Goal: Task Accomplishment & Management: Use online tool/utility

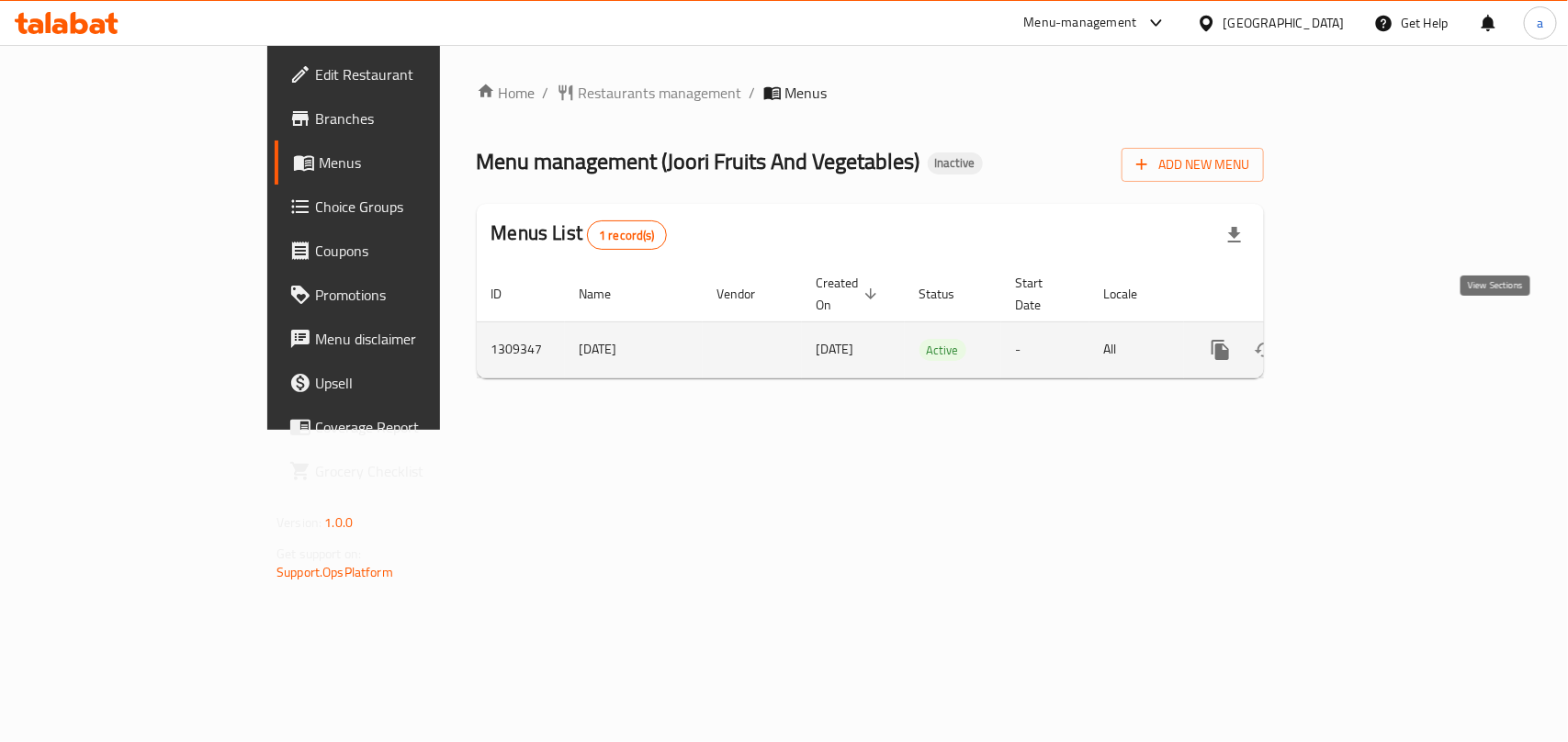
click at [1363, 338] on icon "enhanced table" at bounding box center [1352, 349] width 22 height 22
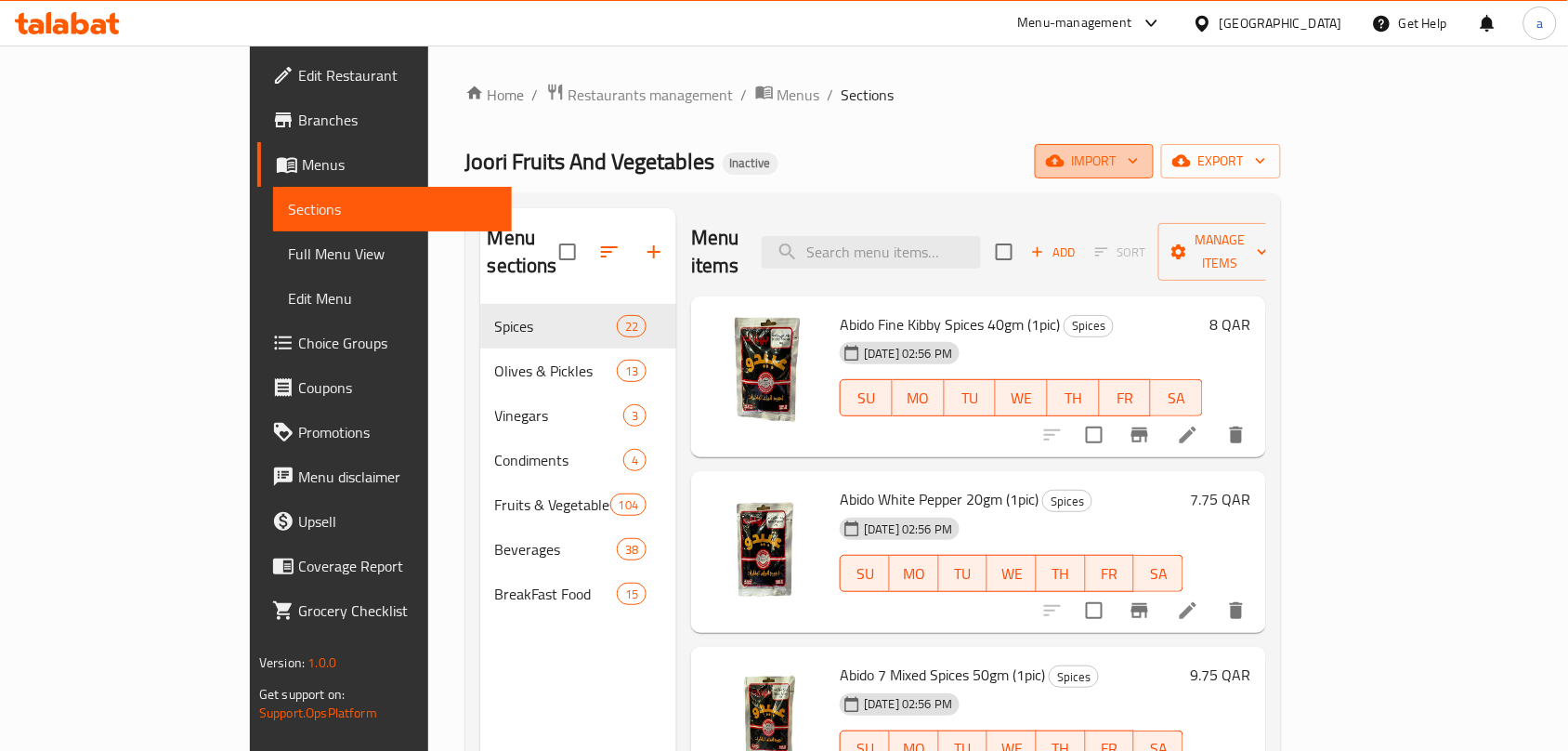
click at [1154, 144] on button "import" at bounding box center [1094, 162] width 119 height 35
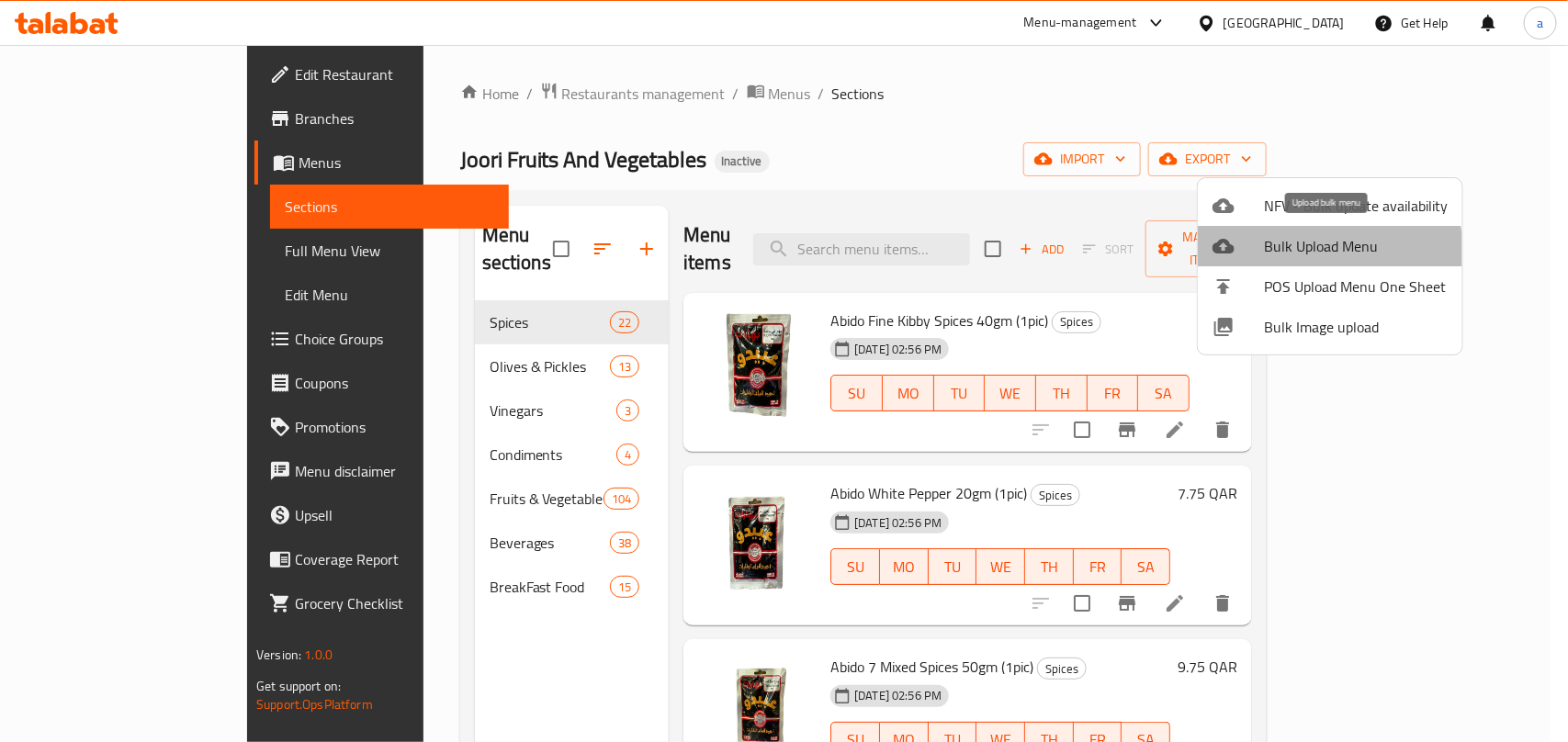
click at [1323, 251] on span "Bulk Upload Menu" at bounding box center [1356, 246] width 184 height 22
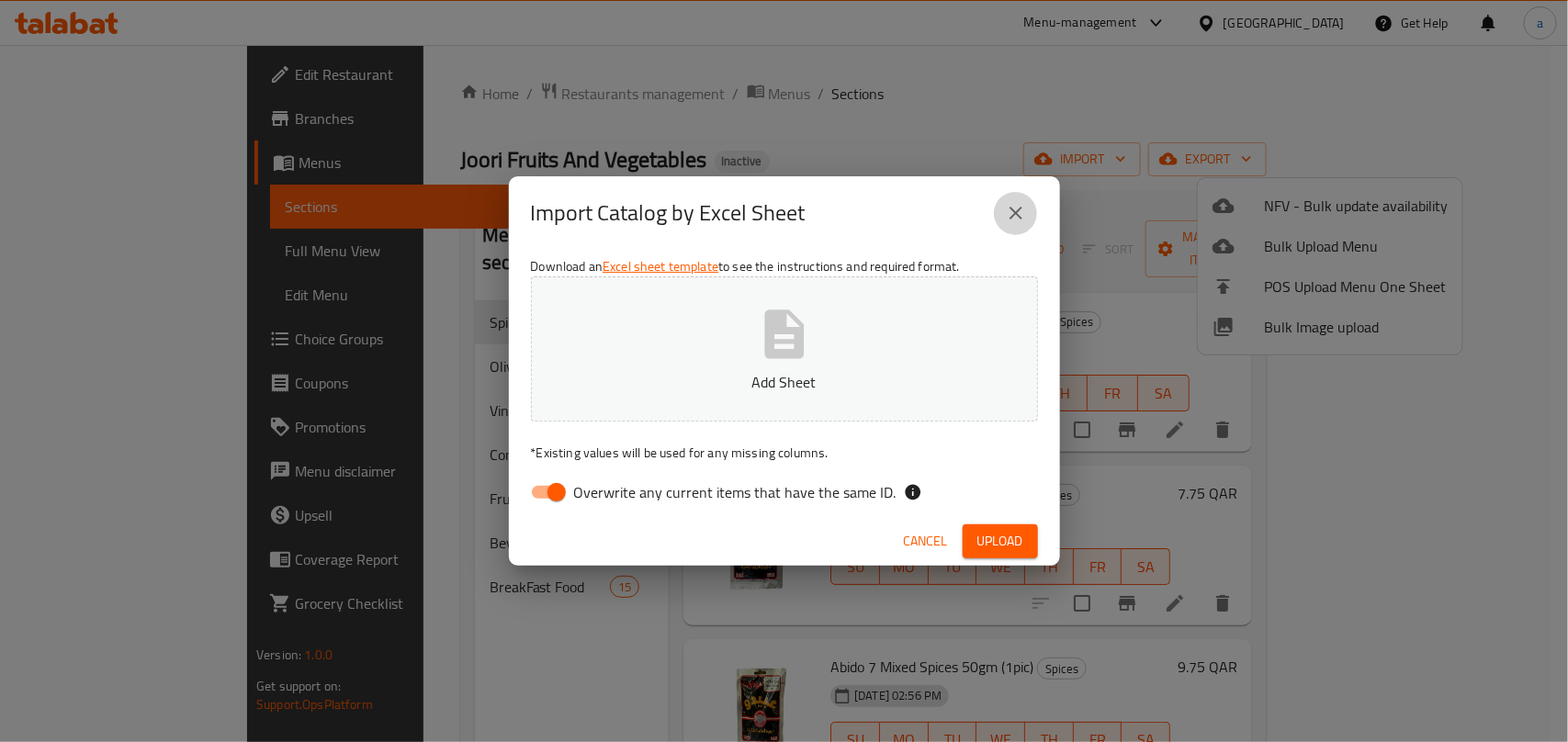
click at [1025, 208] on icon "close" at bounding box center [1015, 212] width 22 height 22
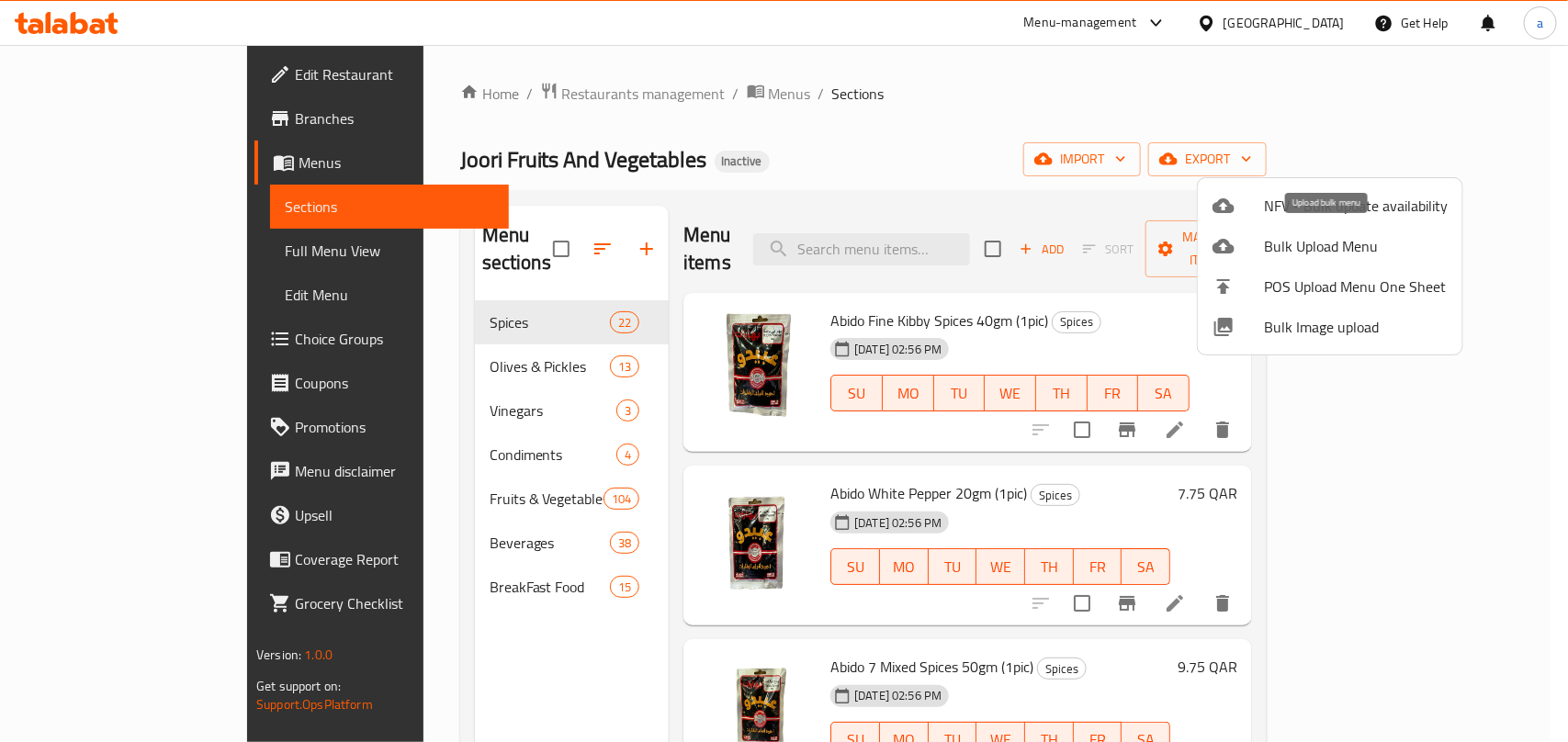
click at [1291, 248] on span "Bulk Upload Menu" at bounding box center [1356, 246] width 184 height 22
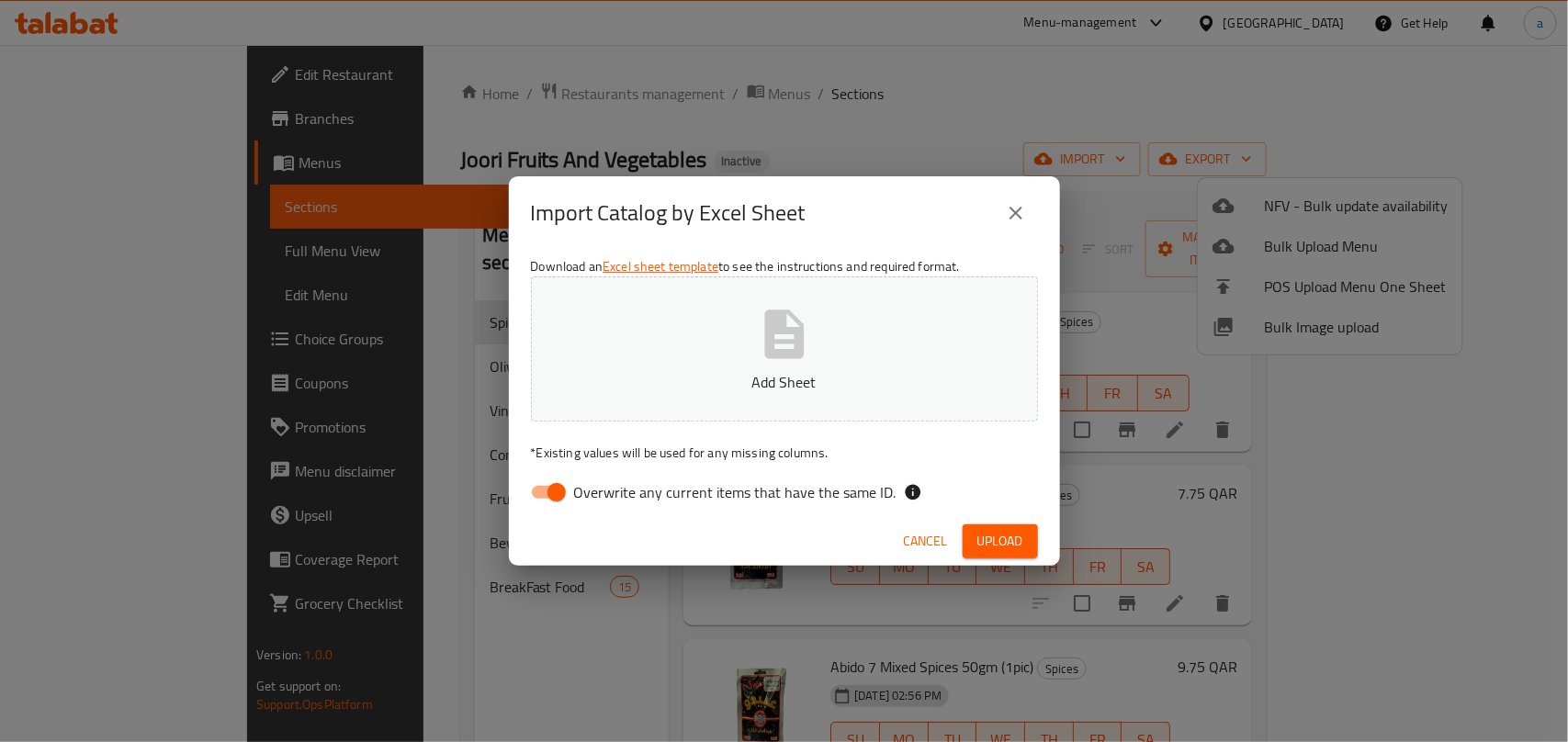
click at [570, 492] on input "Overwrite any current items that have the same ID." at bounding box center [555, 492] width 104 height 34
checkbox input "false"
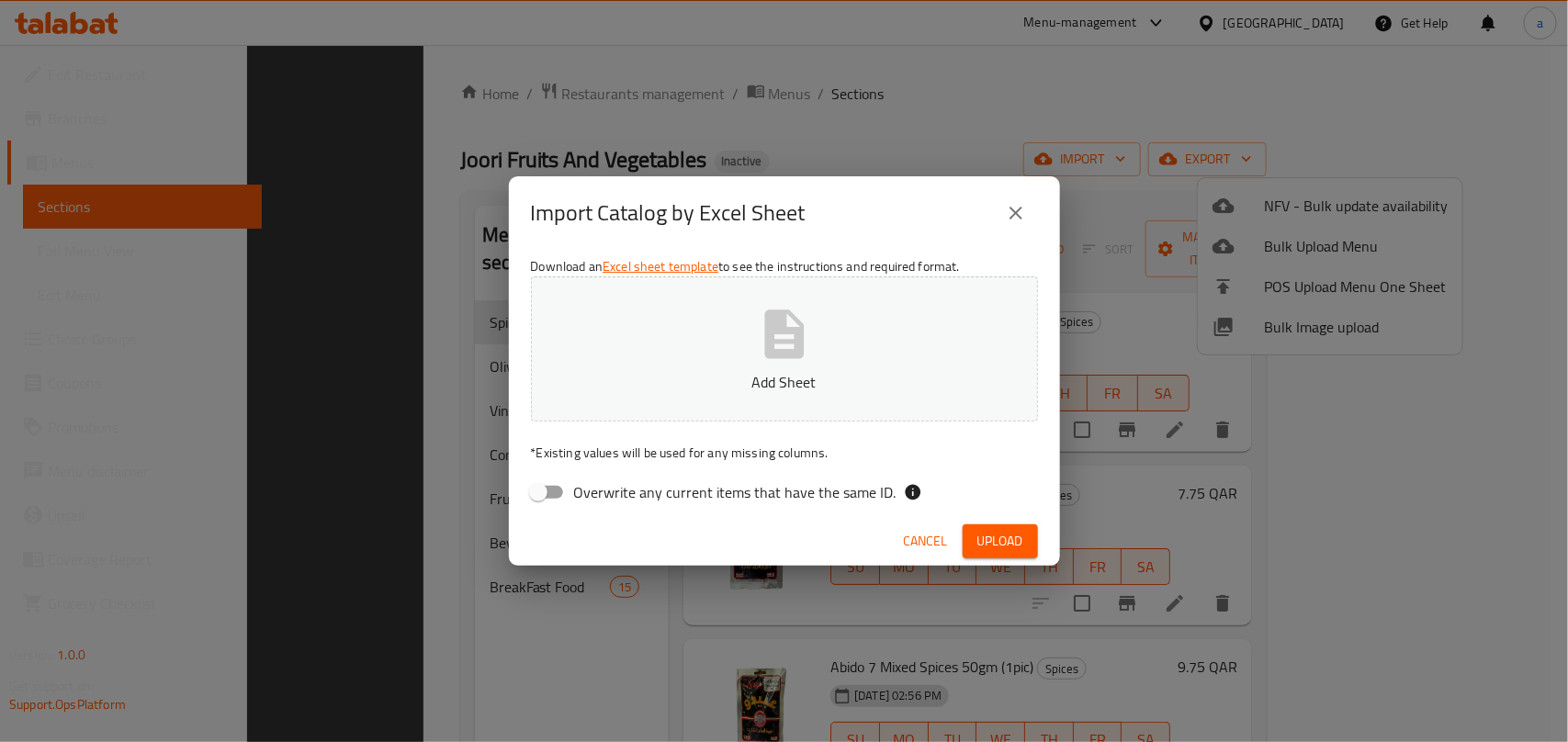
scroll to position [258, 0]
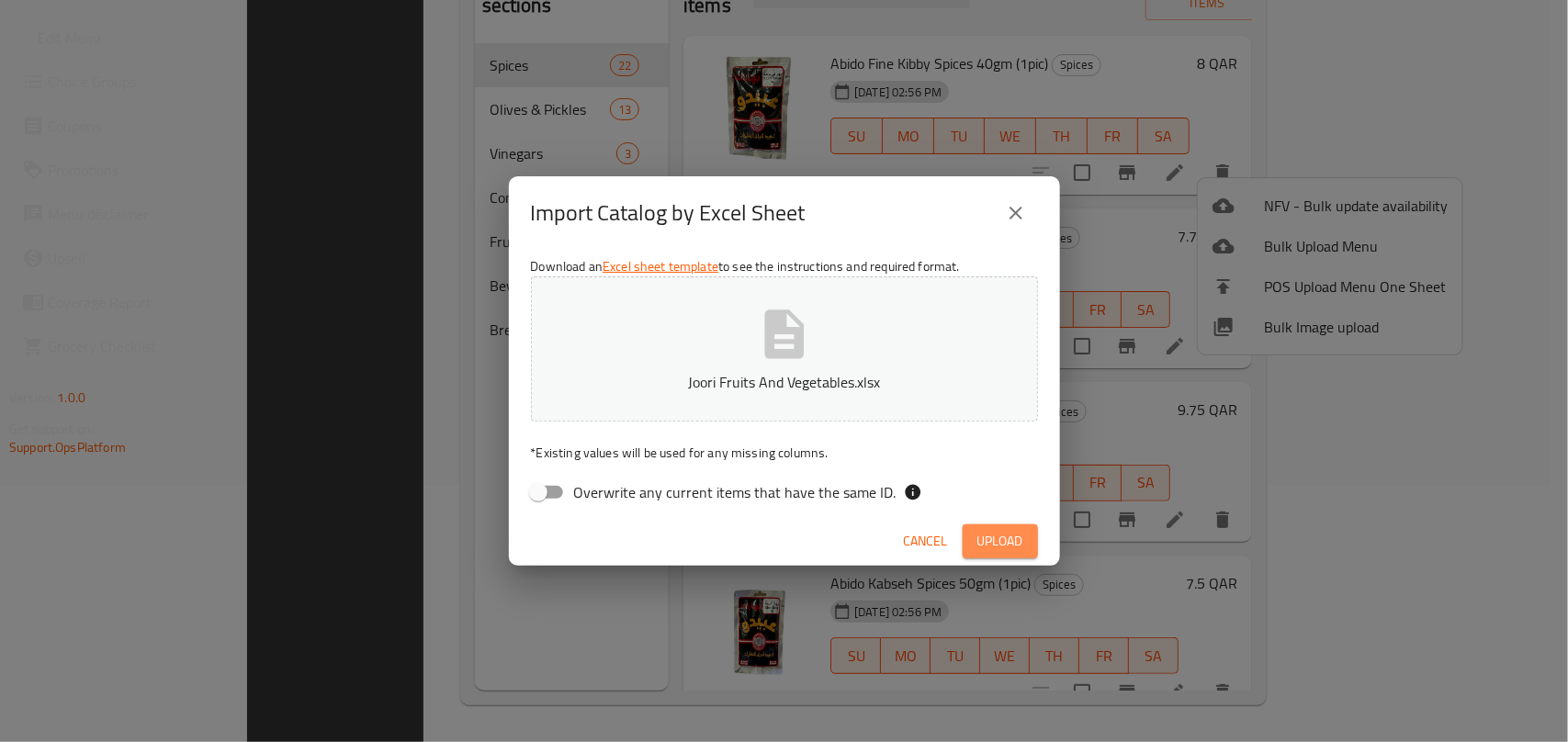
click at [990, 525] on button "Upload" at bounding box center [1000, 541] width 76 height 34
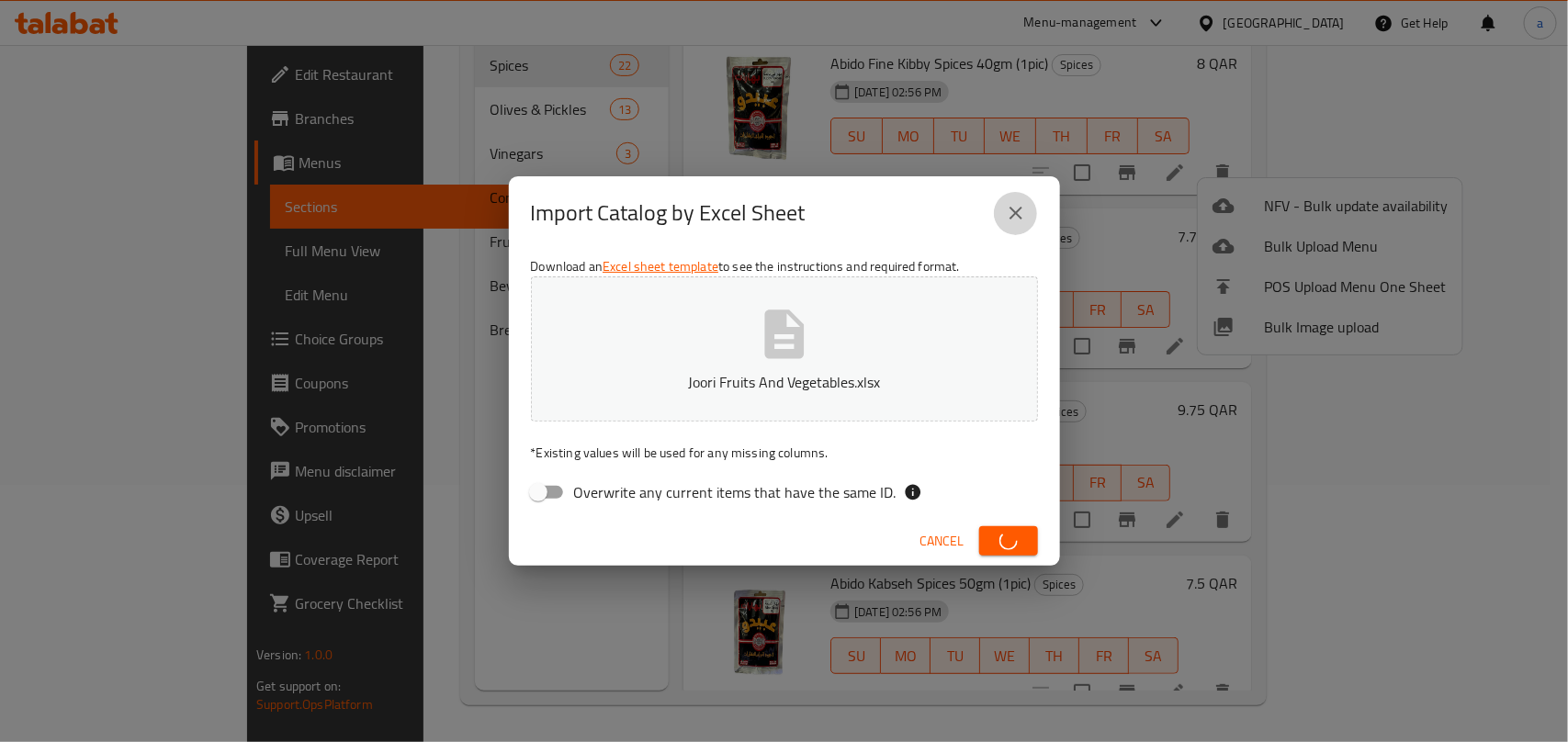
click at [1012, 216] on icon "close" at bounding box center [1015, 212] width 12 height 12
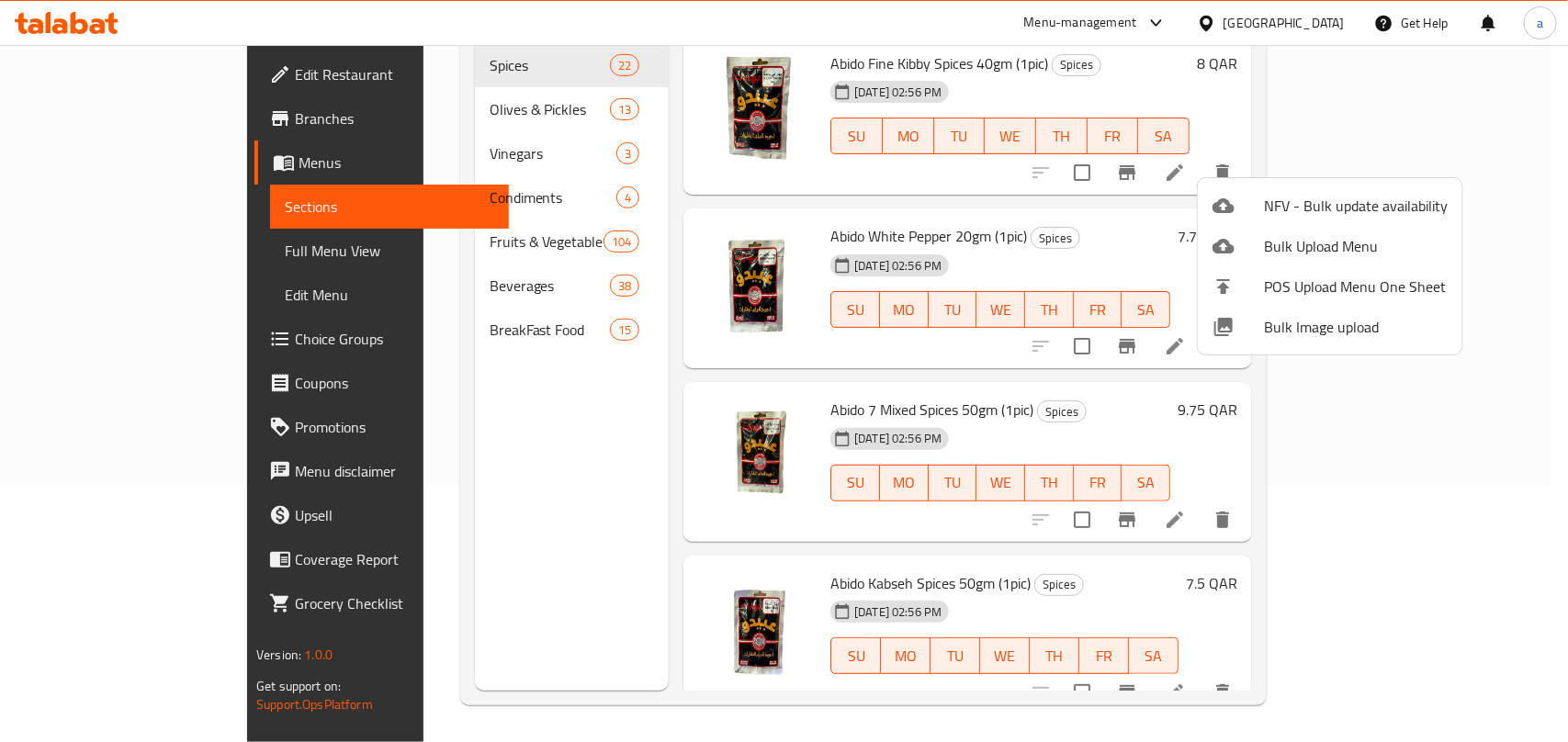
drag, startPoint x: 443, startPoint y: 501, endPoint x: 406, endPoint y: 305, distance: 199.5
click at [442, 501] on div at bounding box center [784, 371] width 1568 height 742
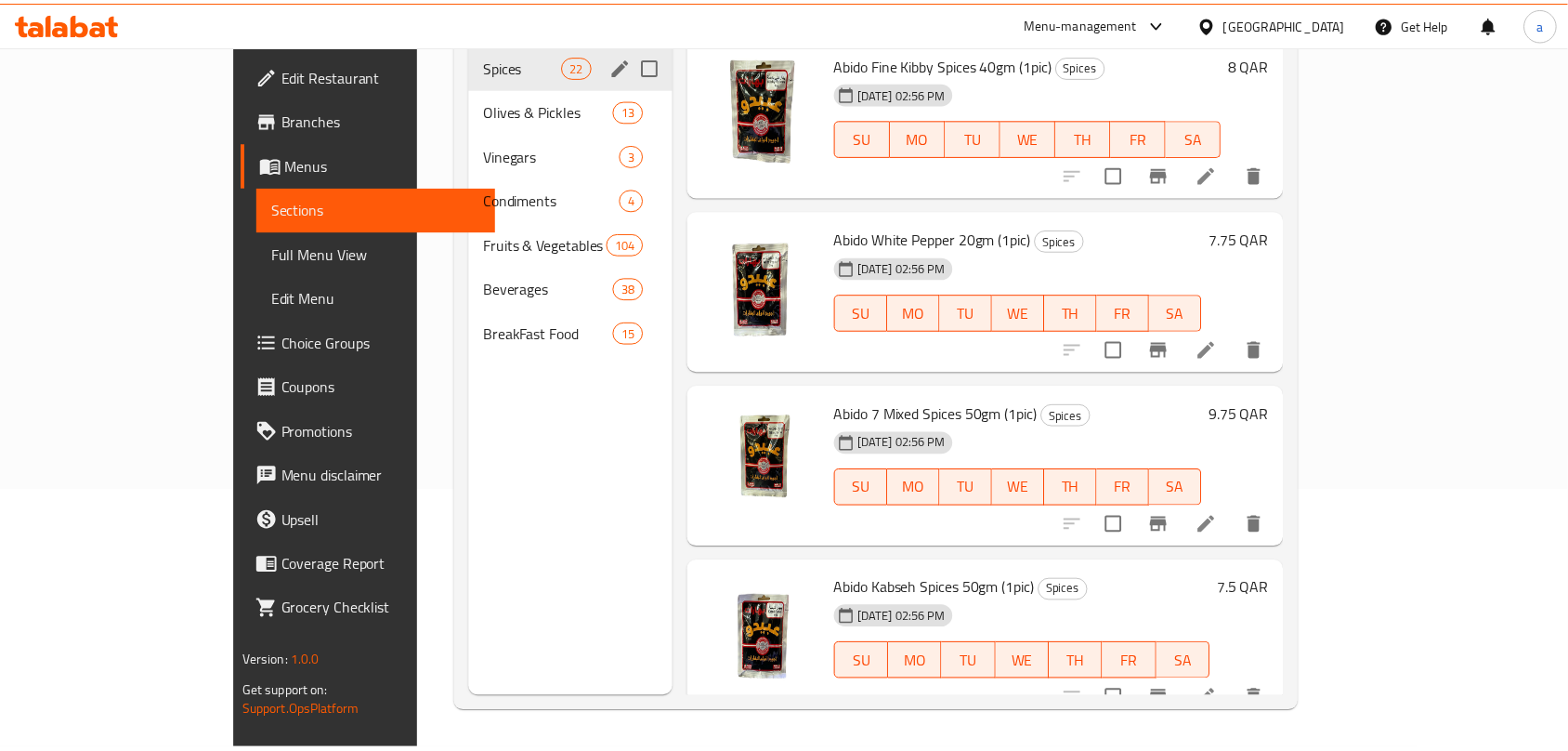
scroll to position [0, 0]
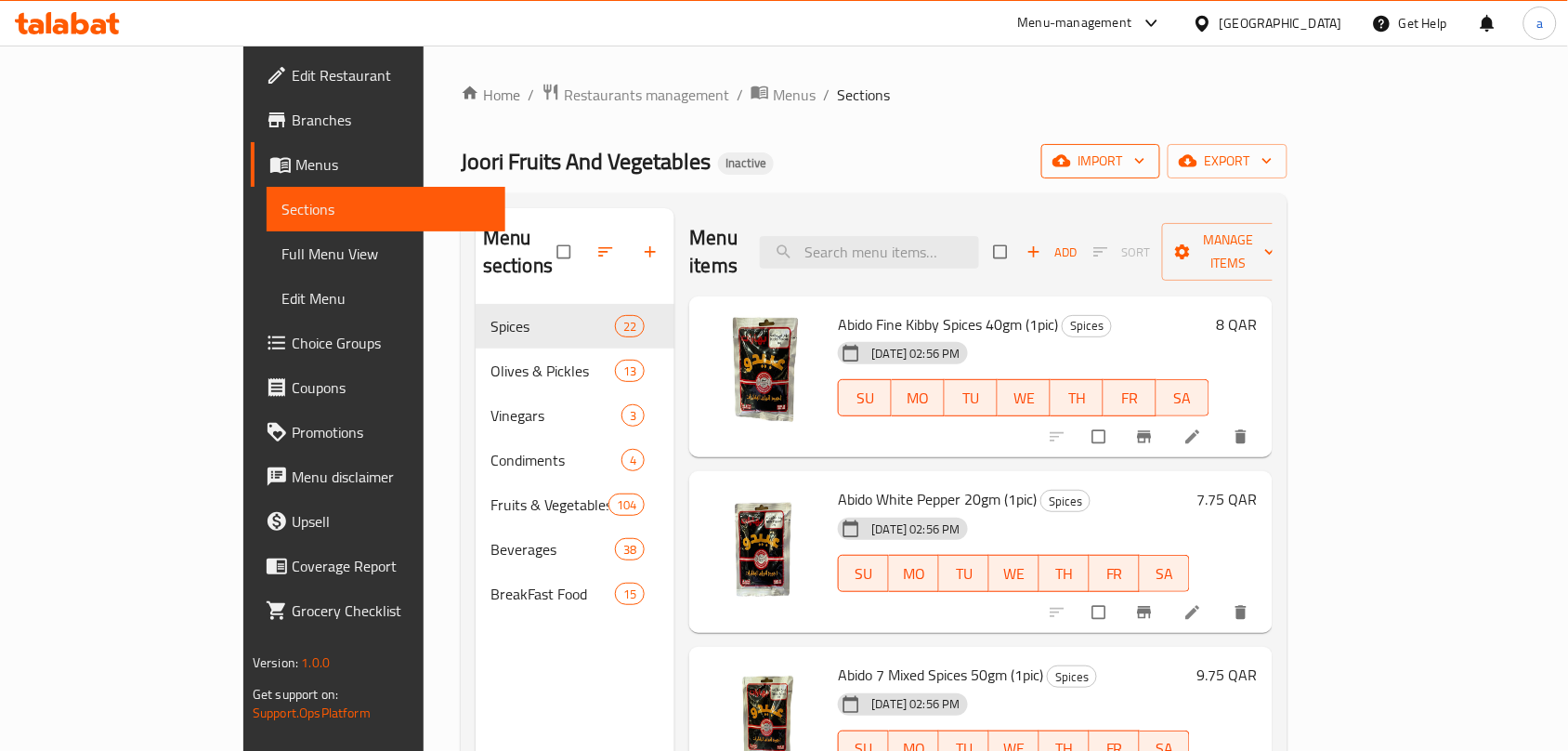
click at [1145, 154] on span "import" at bounding box center [1101, 162] width 89 height 23
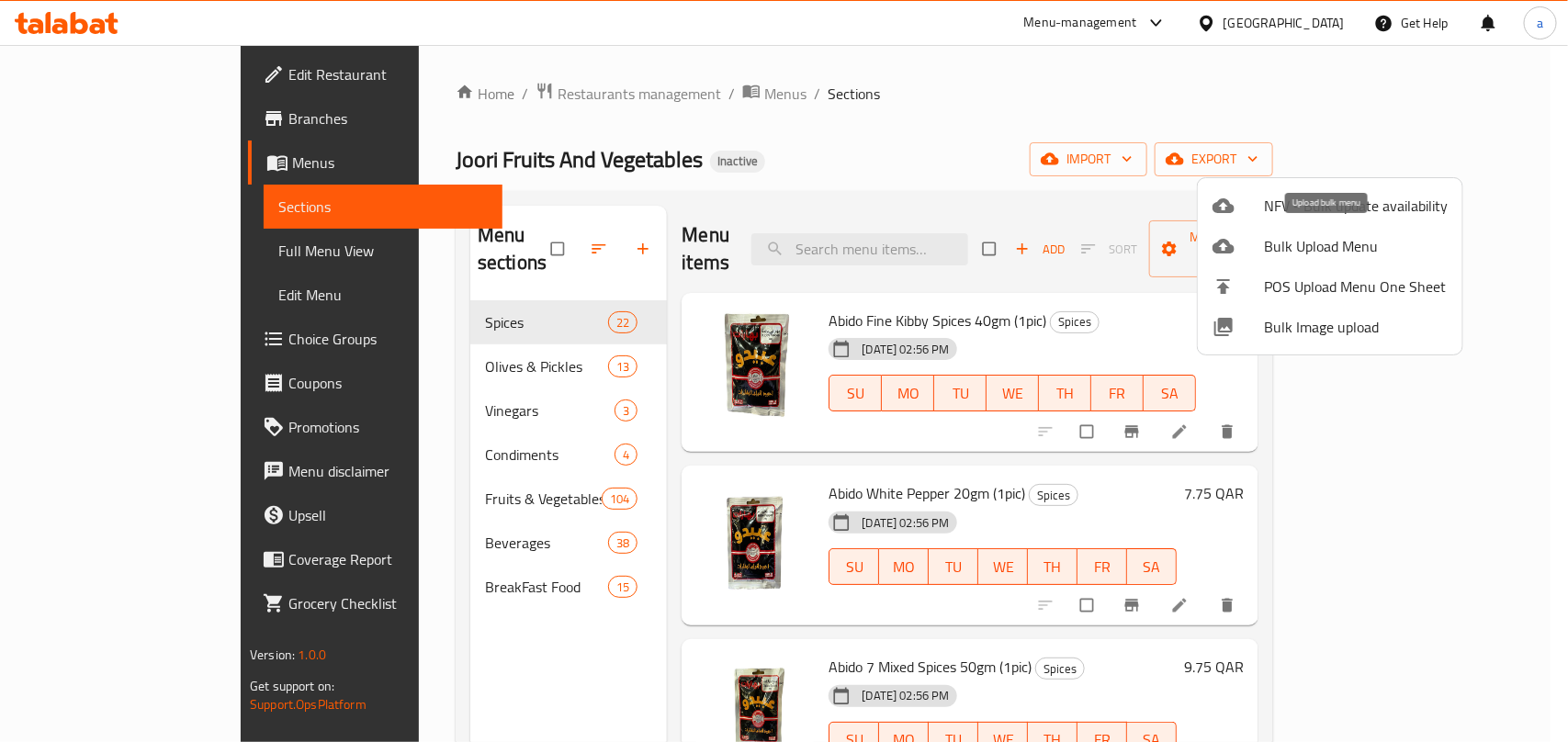
click at [1268, 246] on span "Bulk Upload Menu" at bounding box center [1356, 246] width 184 height 22
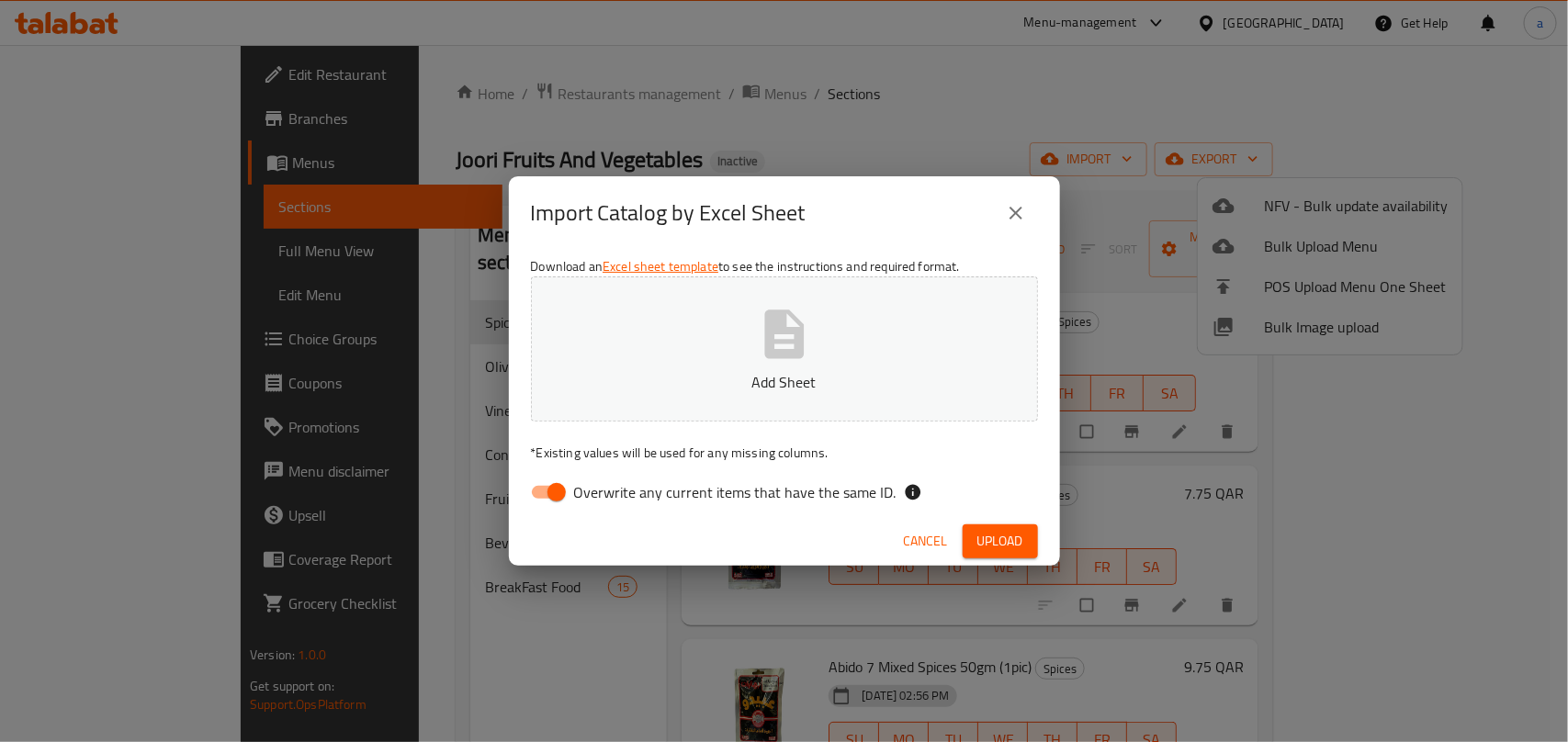
click at [557, 498] on input "Overwrite any current items that have the same ID." at bounding box center [555, 492] width 104 height 34
checkbox input "false"
click at [694, 341] on button "Add Sheet" at bounding box center [784, 349] width 507 height 145
click at [985, 539] on span "Upload" at bounding box center [1000, 541] width 46 height 23
click at [1025, 219] on icon "close" at bounding box center [1015, 212] width 22 height 22
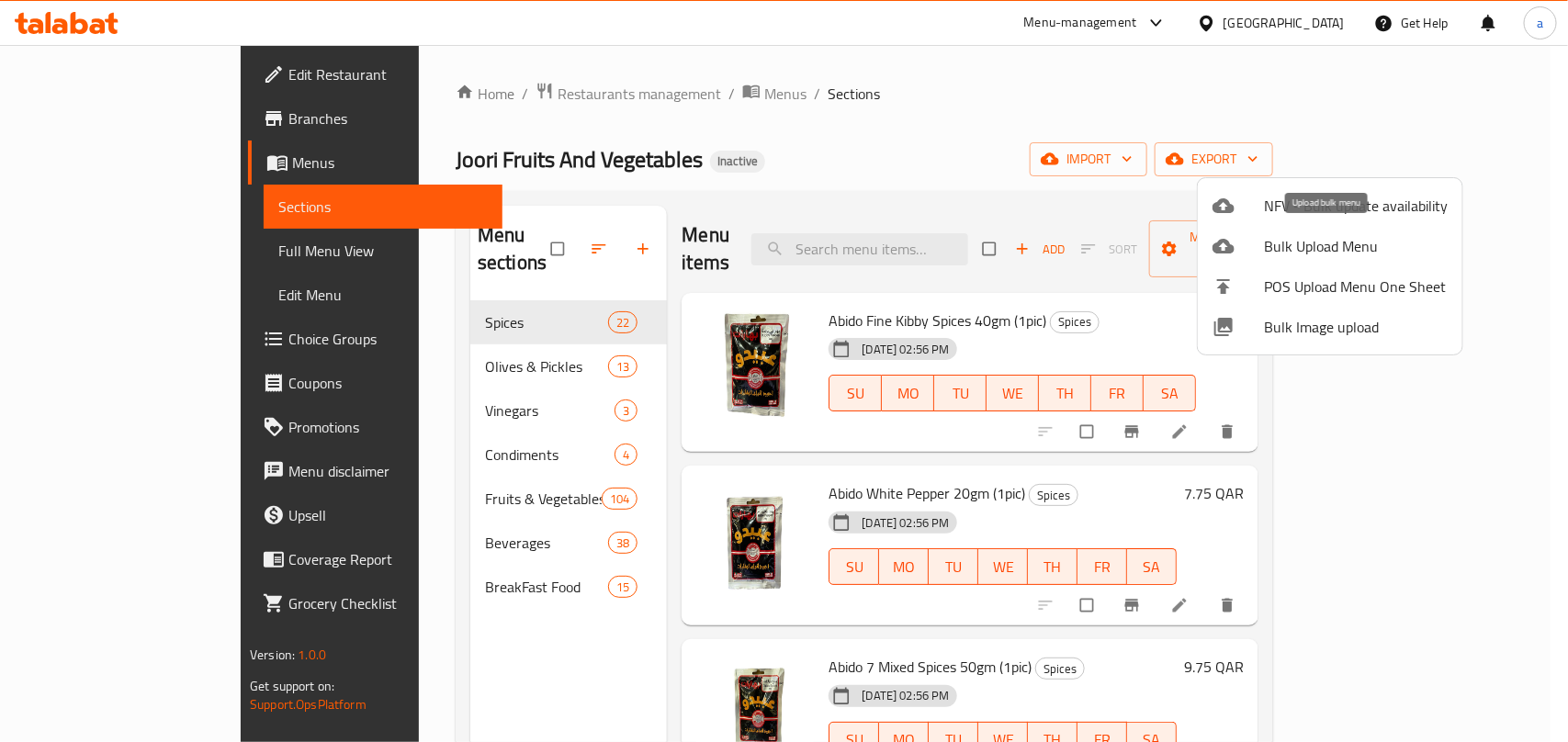
click at [1254, 242] on div at bounding box center [1238, 246] width 52 height 22
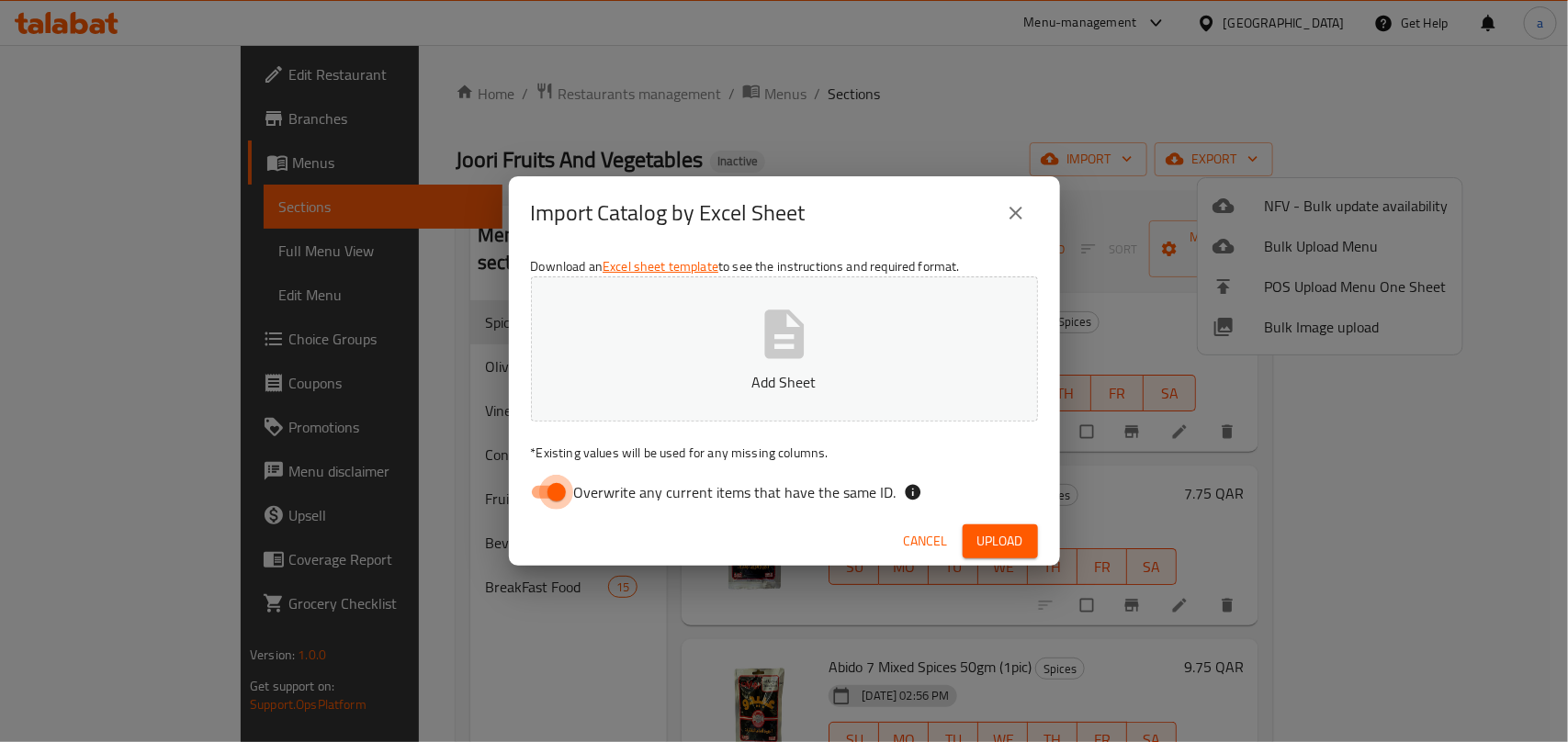
click at [542, 499] on input "Overwrite any current items that have the same ID." at bounding box center [555, 492] width 104 height 34
checkbox input "false"
click at [678, 321] on button "Add Sheet" at bounding box center [784, 349] width 507 height 145
click at [989, 549] on span "Upload" at bounding box center [1000, 541] width 46 height 23
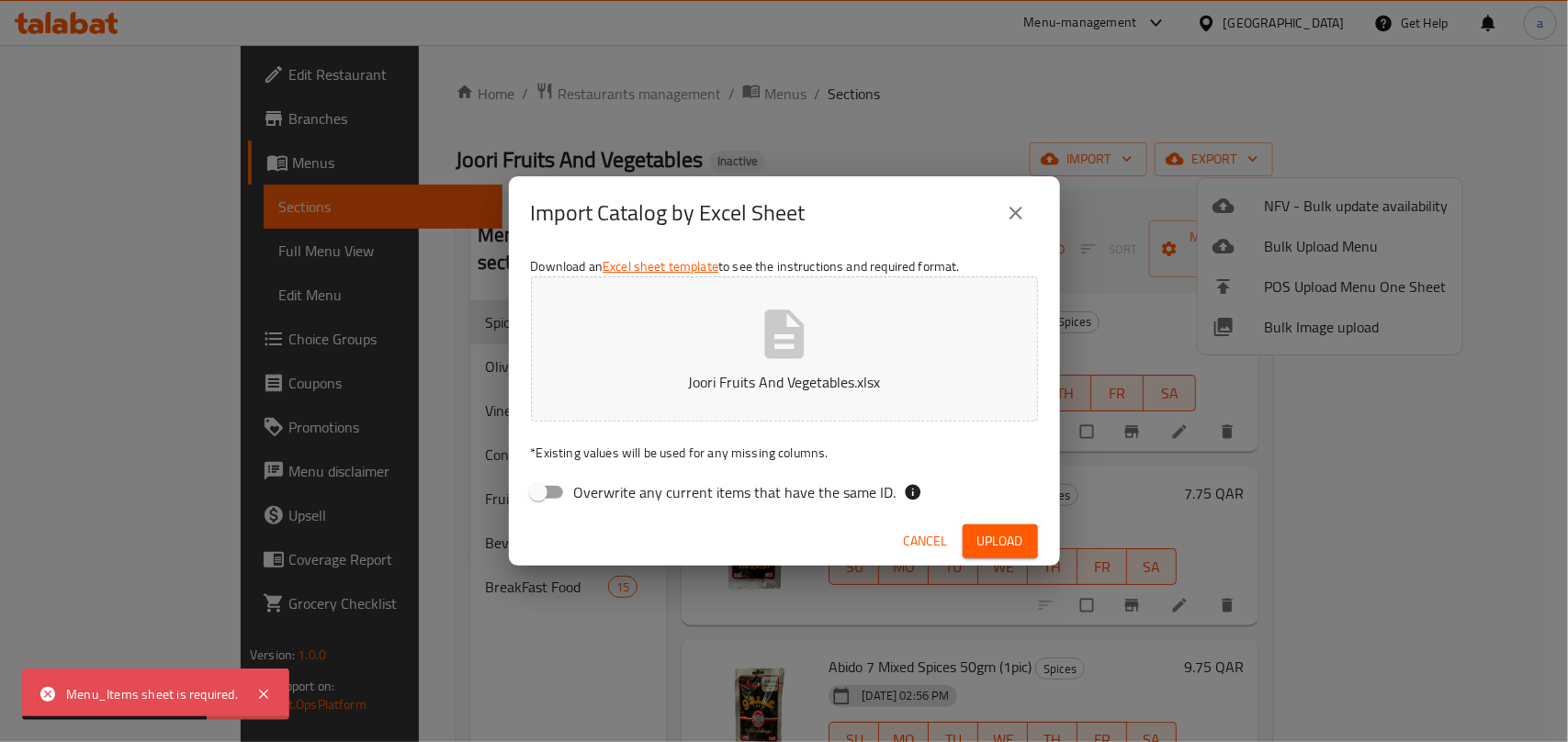
click at [1019, 208] on icon "close" at bounding box center [1015, 212] width 12 height 12
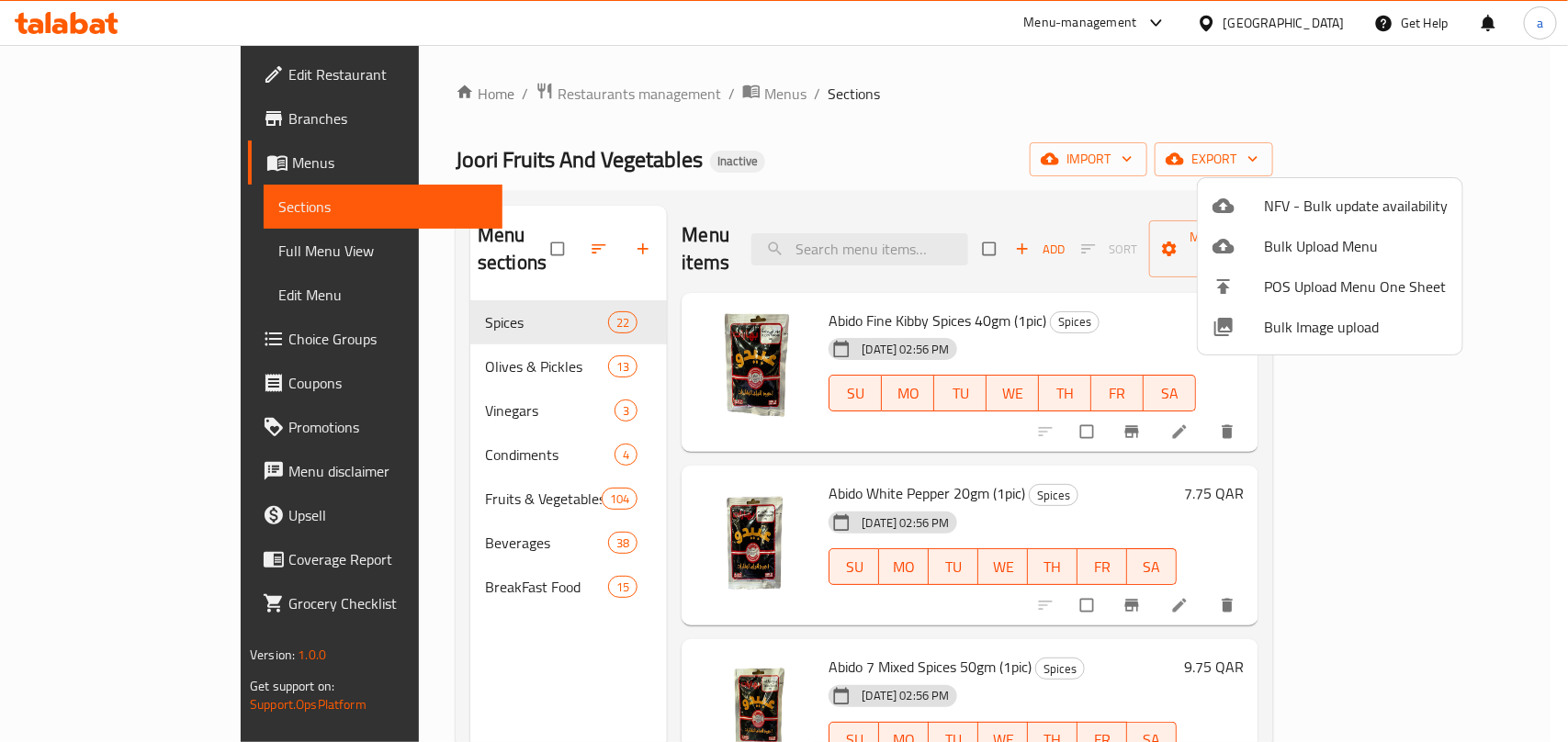
drag, startPoint x: 940, startPoint y: 153, endPoint x: 340, endPoint y: 14, distance: 615.9
click at [940, 153] on div at bounding box center [784, 371] width 1568 height 742
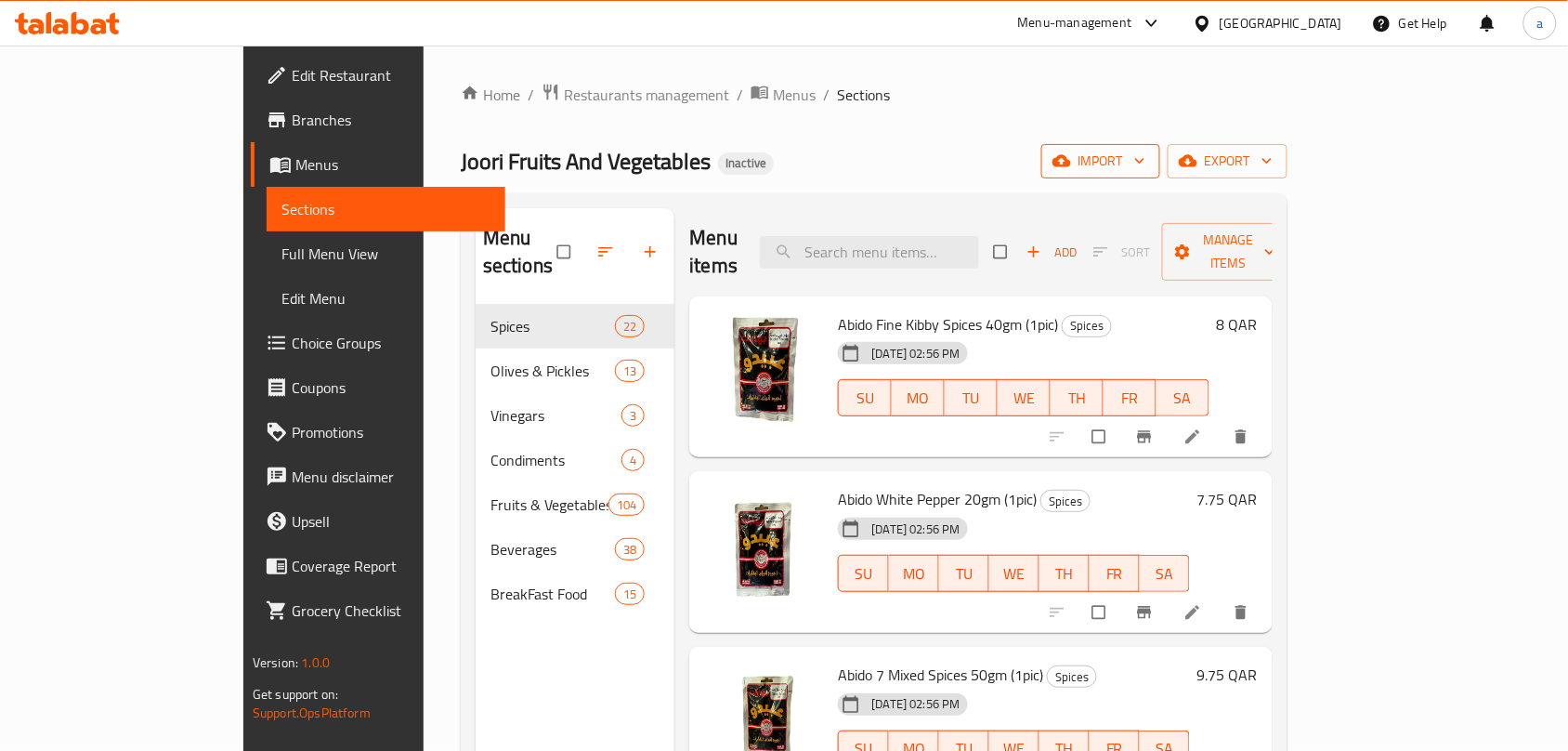
click at [1145, 167] on span "import" at bounding box center [1101, 162] width 89 height 23
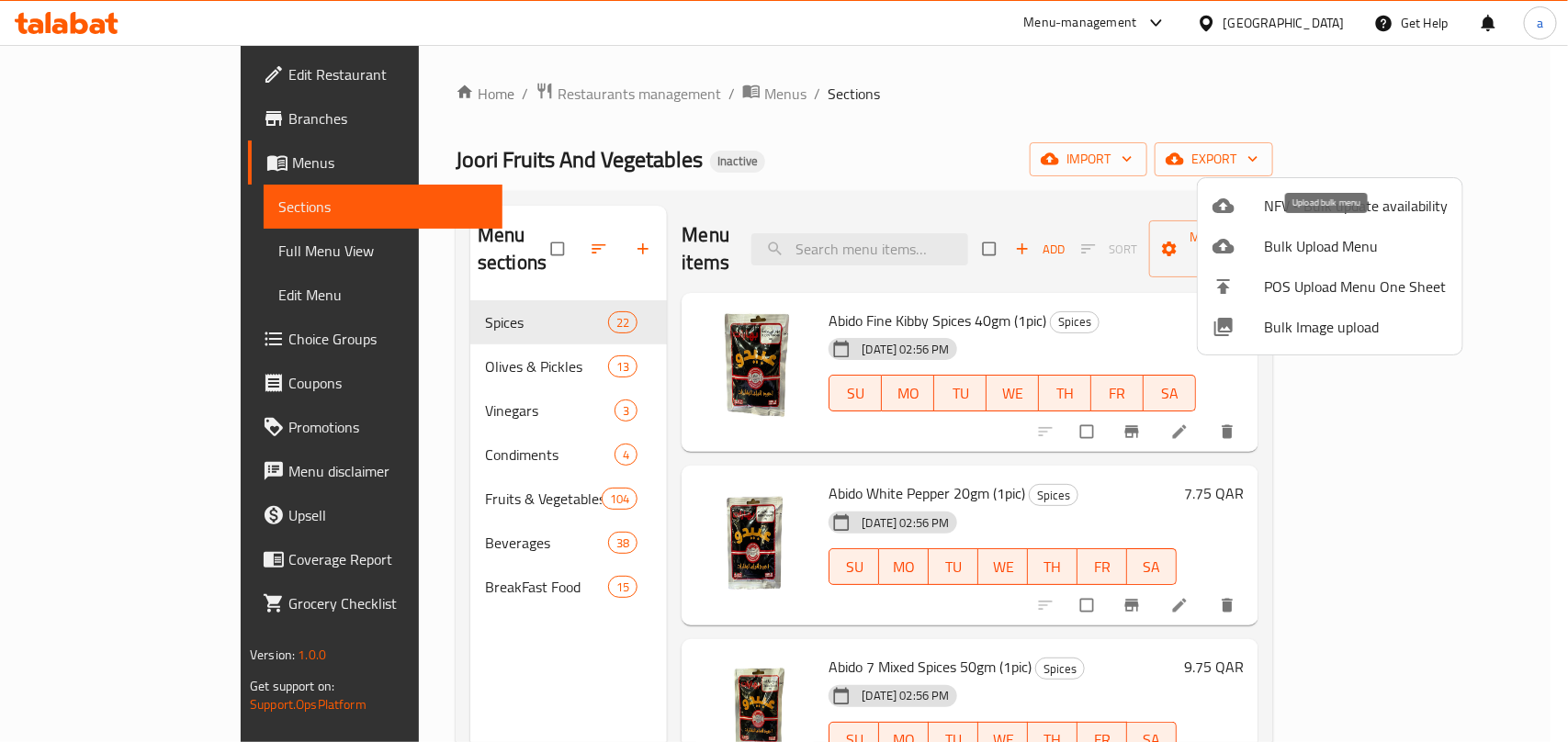
click at [1286, 245] on span "Bulk Upload Menu" at bounding box center [1356, 246] width 184 height 22
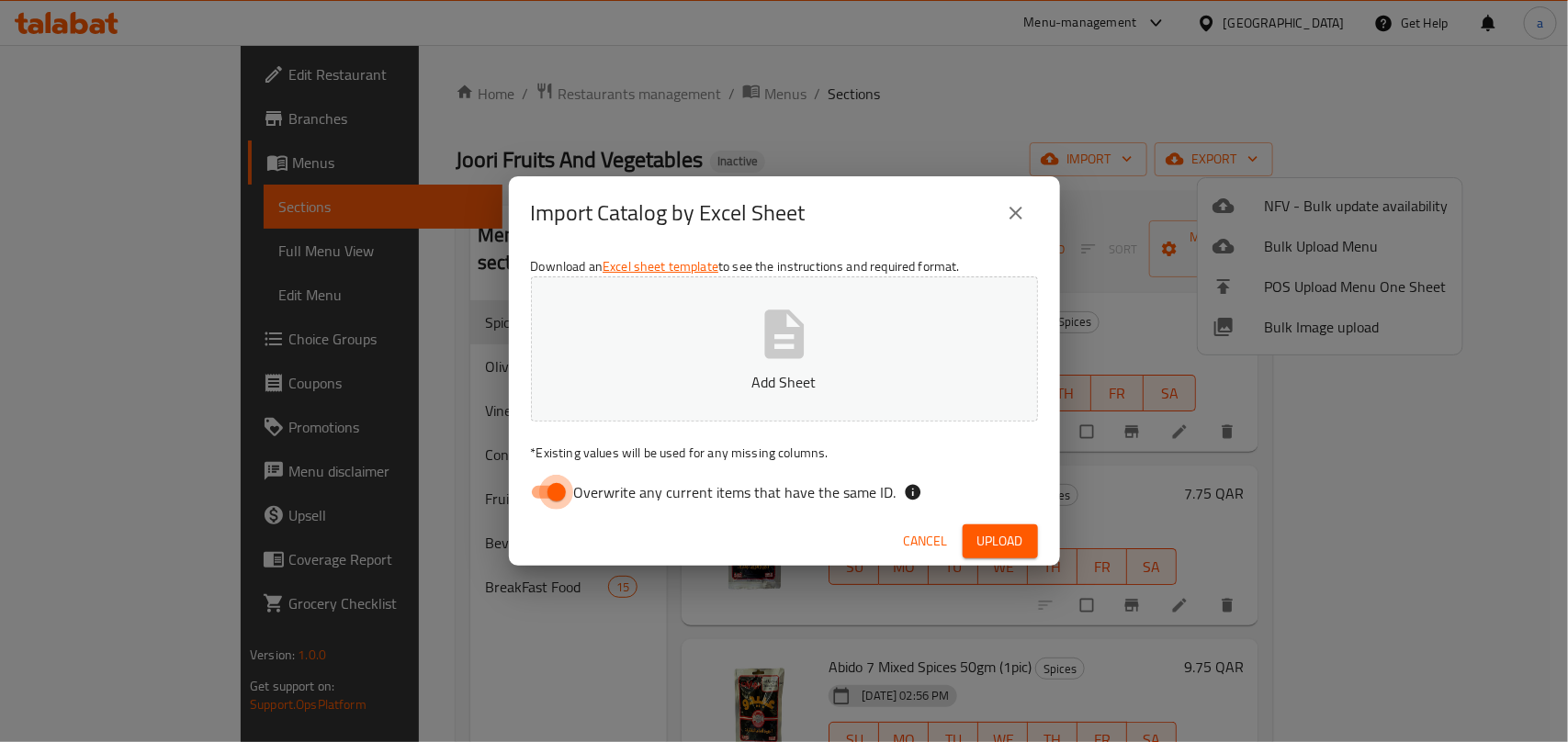
click at [560, 488] on input "Overwrite any current items that have the same ID." at bounding box center [555, 492] width 104 height 34
checkbox input "false"
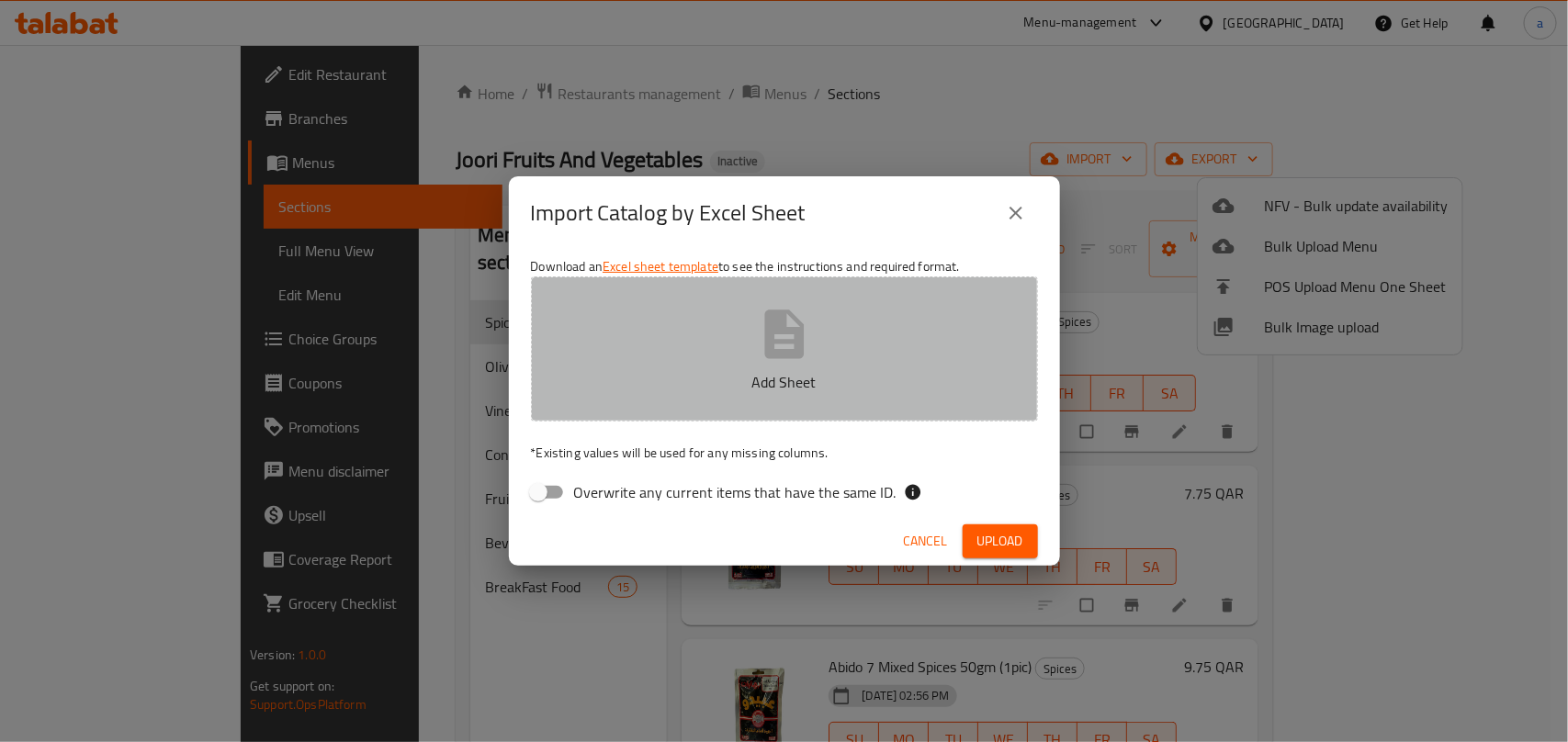
click at [672, 382] on p "Add Sheet" at bounding box center [784, 382] width 450 height 22
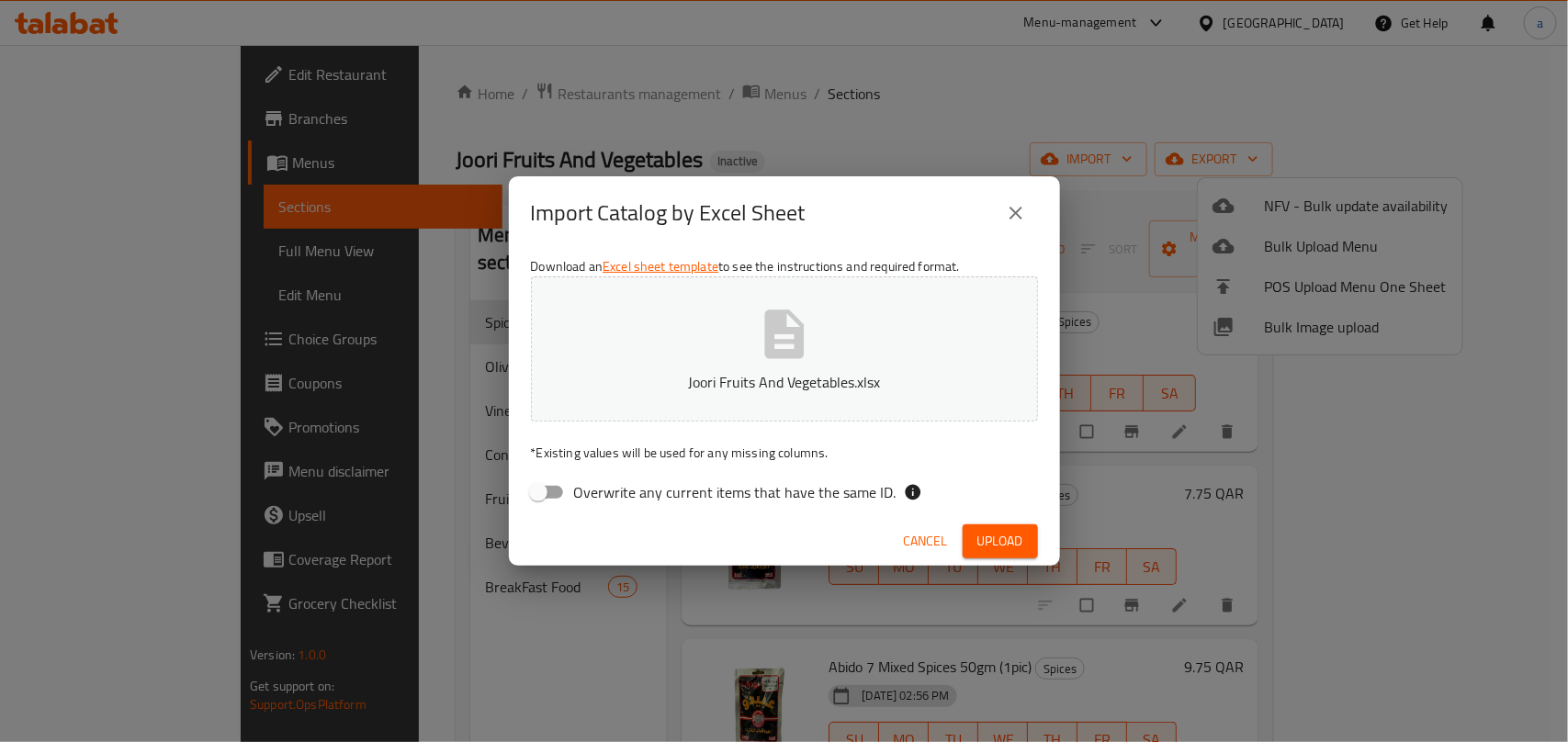
click at [994, 526] on button "Upload" at bounding box center [1000, 541] width 76 height 34
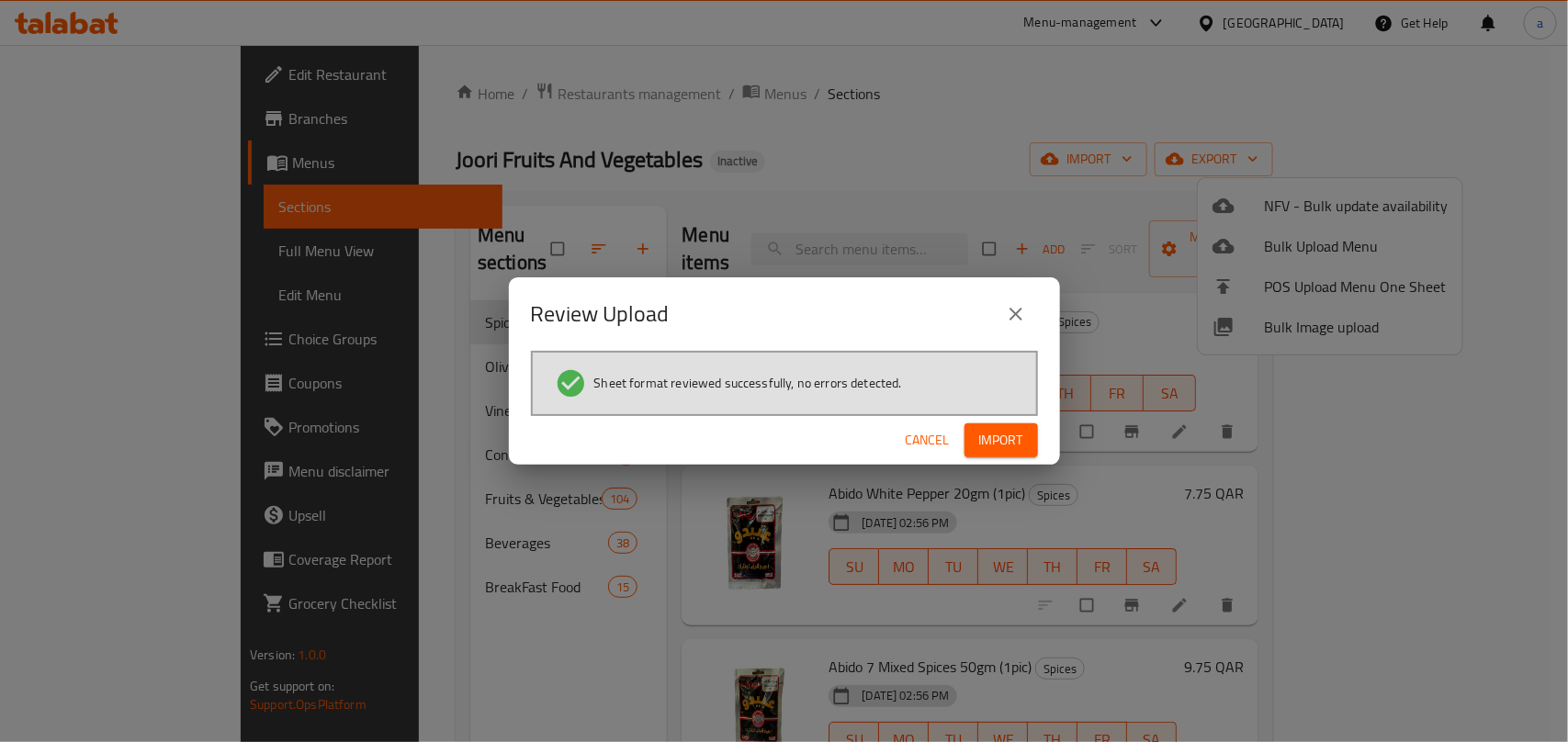
click at [1002, 447] on span "Import" at bounding box center [1001, 441] width 44 height 23
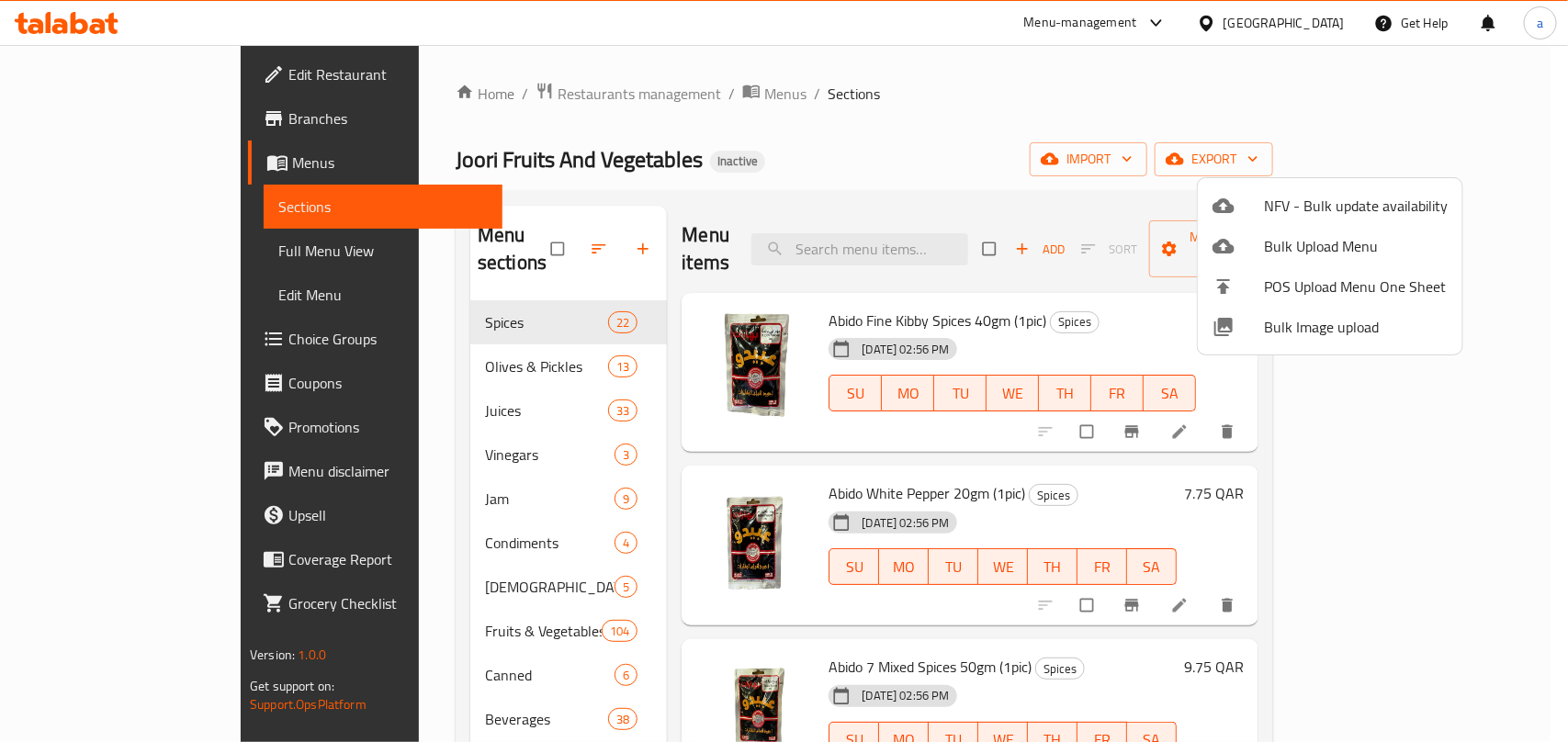
click at [136, 257] on div at bounding box center [784, 371] width 1568 height 742
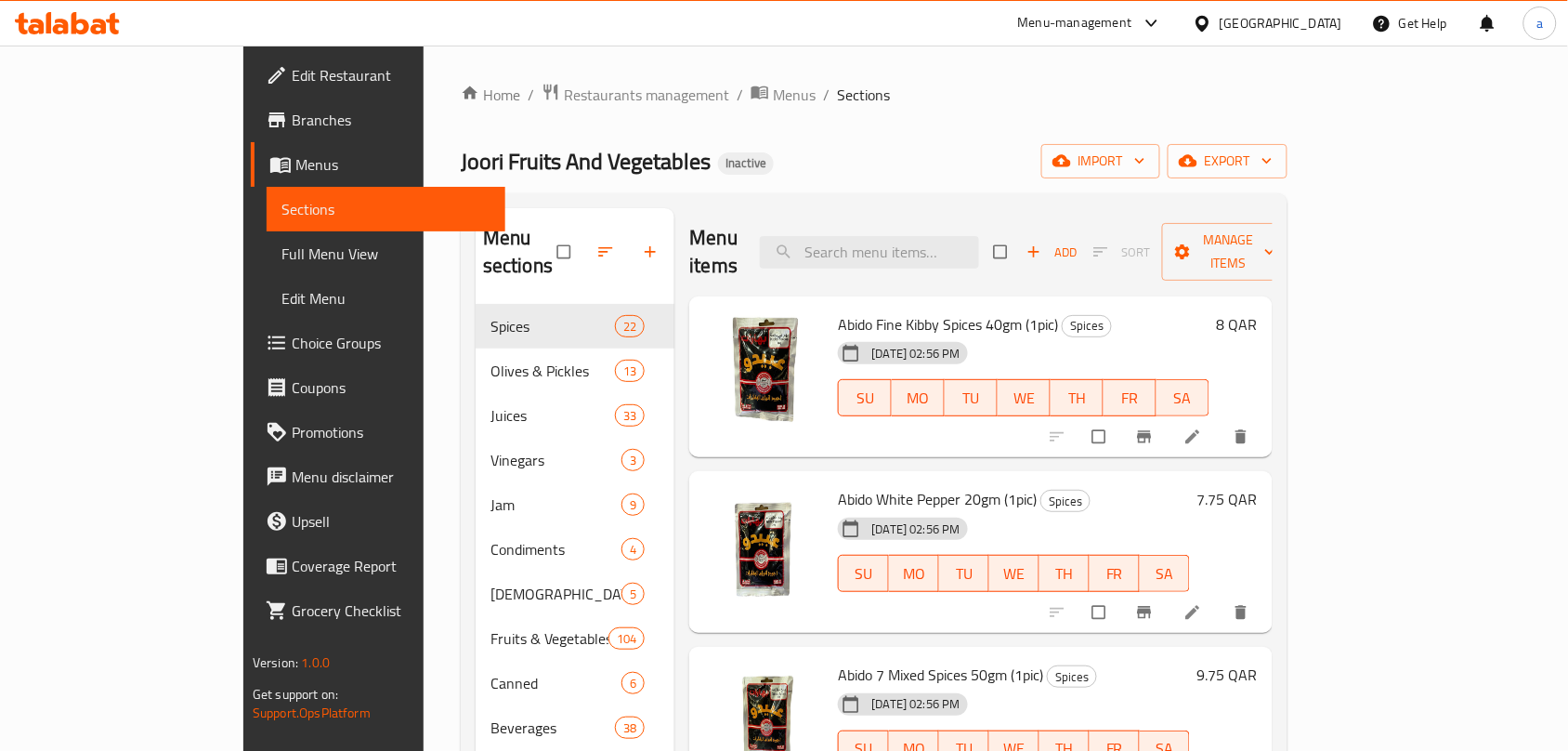
click at [281, 247] on span "Full Menu View" at bounding box center [386, 254] width 209 height 22
click at [281, 248] on span "Full Menu View" at bounding box center [386, 254] width 209 height 22
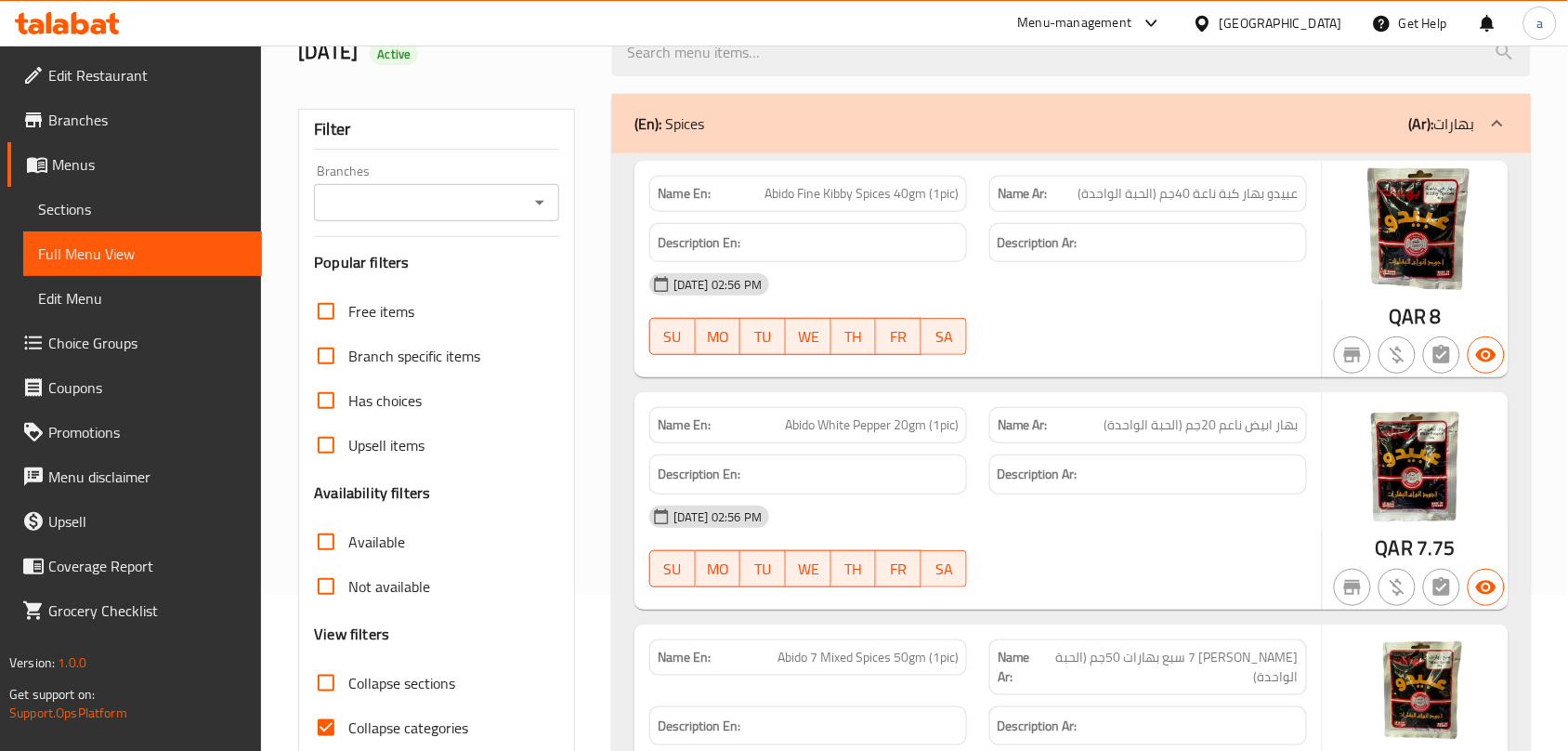
scroll to position [348, 0]
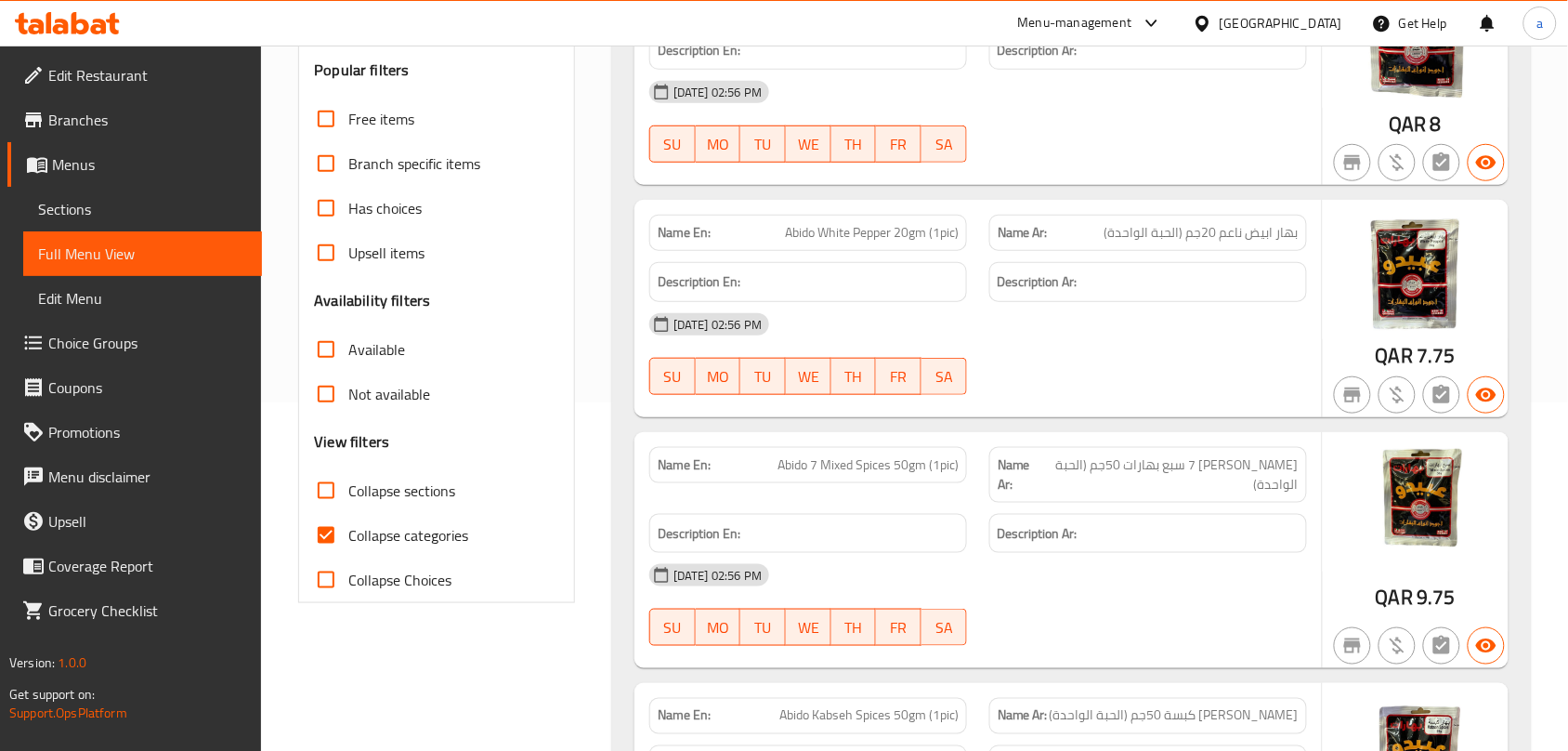
click at [323, 539] on input "Collapse categories" at bounding box center [326, 535] width 44 height 45
checkbox input "false"
click at [331, 496] on input "Collapse sections" at bounding box center [326, 491] width 44 height 45
checkbox input "true"
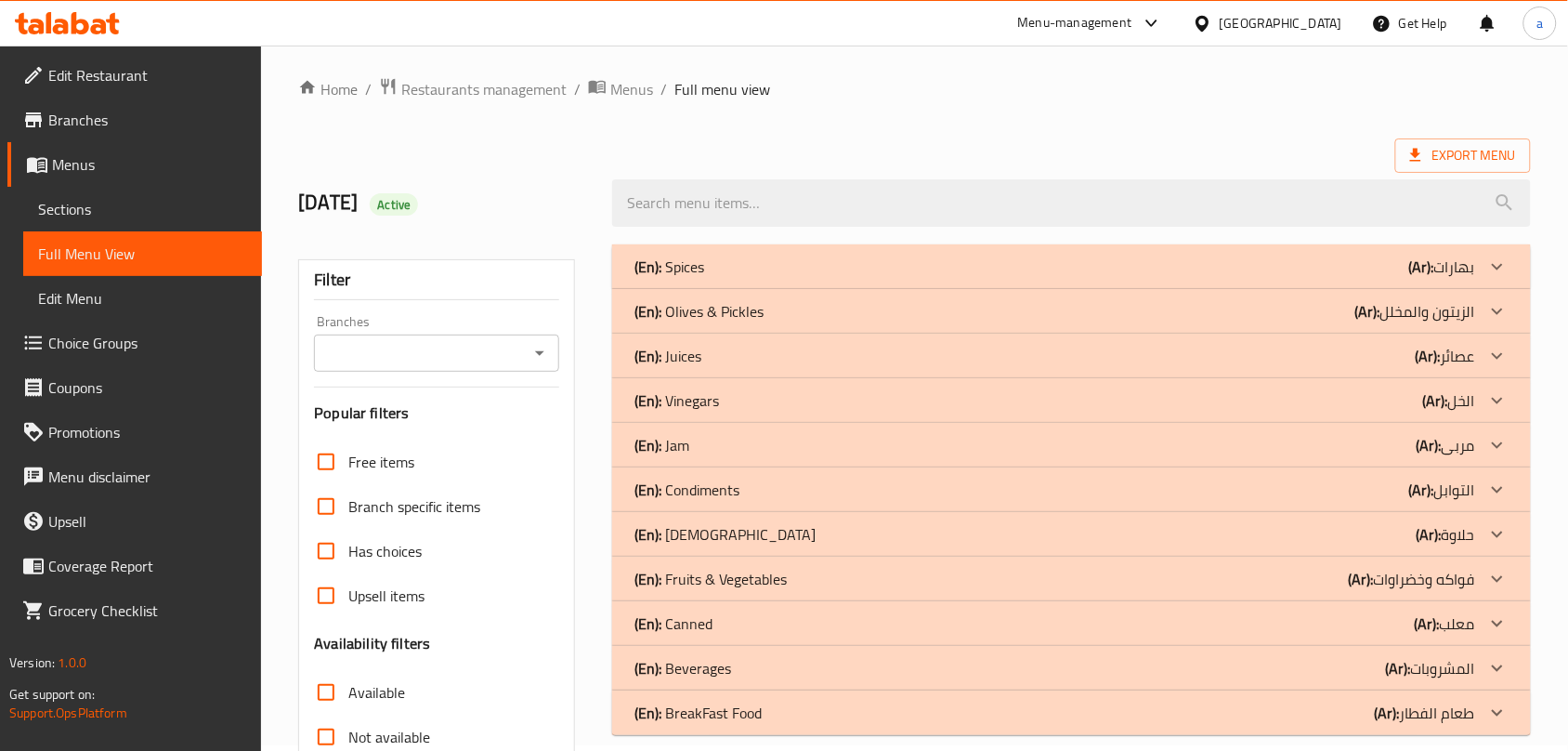
scroll to position [122, 0]
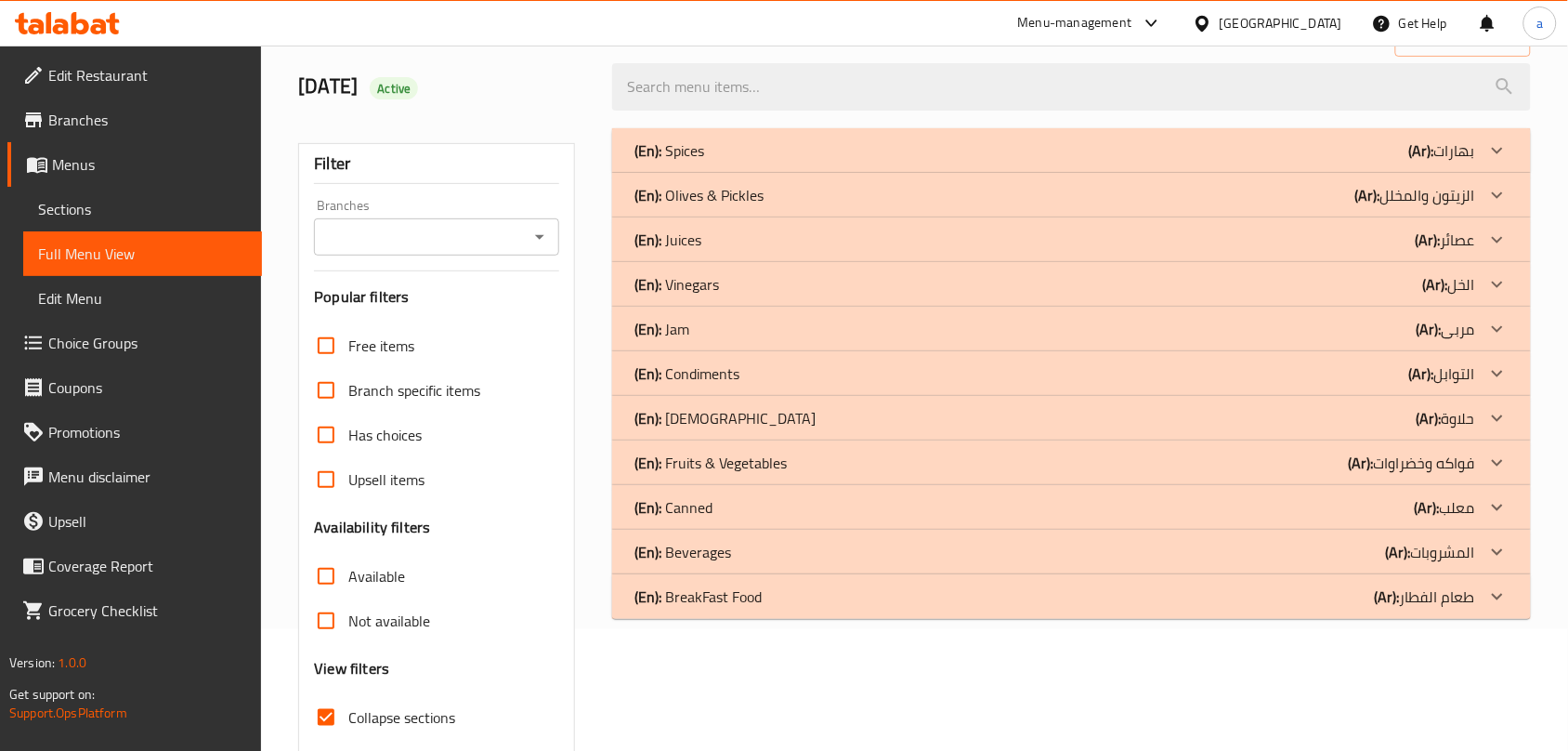
click at [776, 162] on div "(En): Canned (Ar): معلب" at bounding box center [1054, 150] width 841 height 22
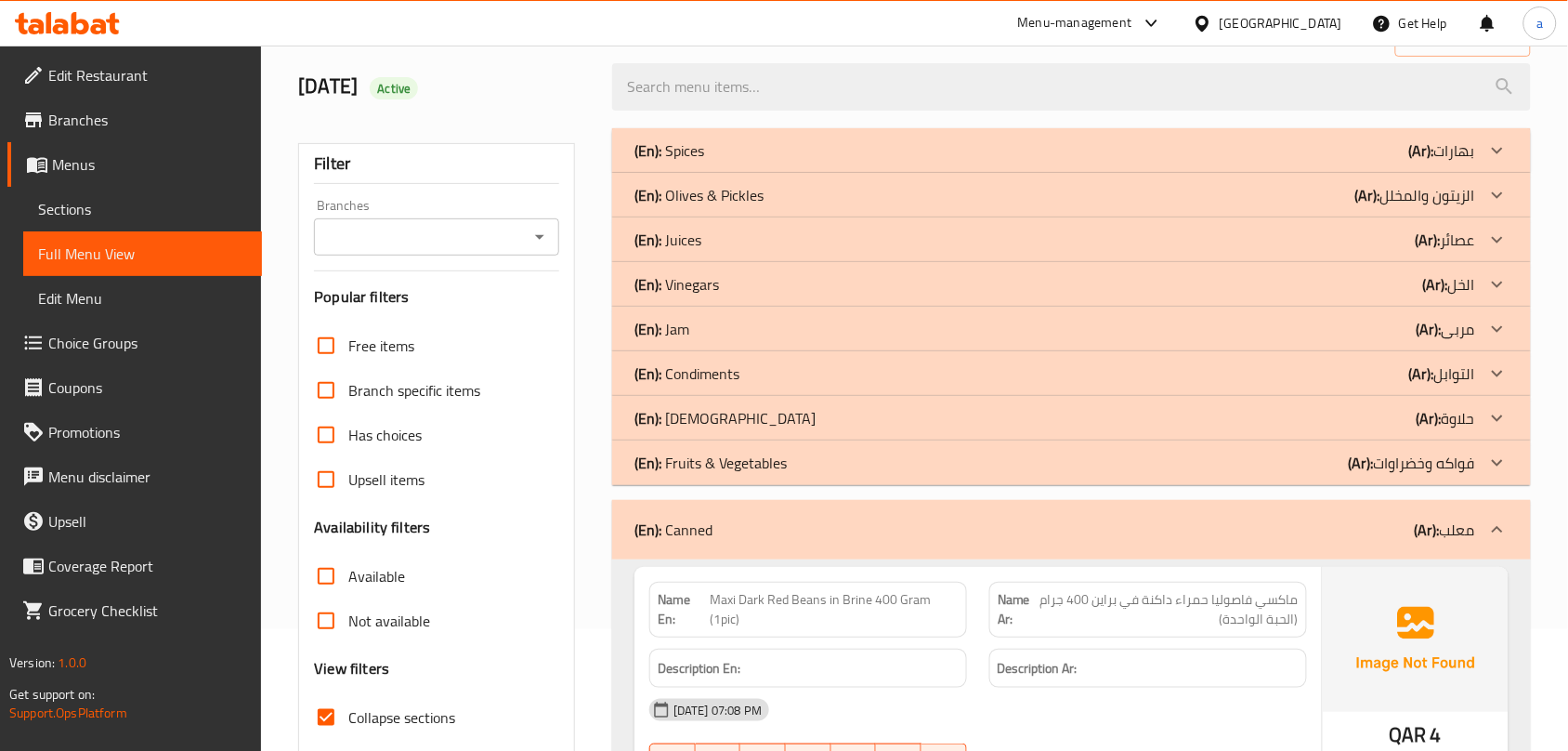
click at [754, 162] on div "(En): [DEMOGRAPHIC_DATA] (Ar): حلاوة" at bounding box center [1054, 150] width 841 height 22
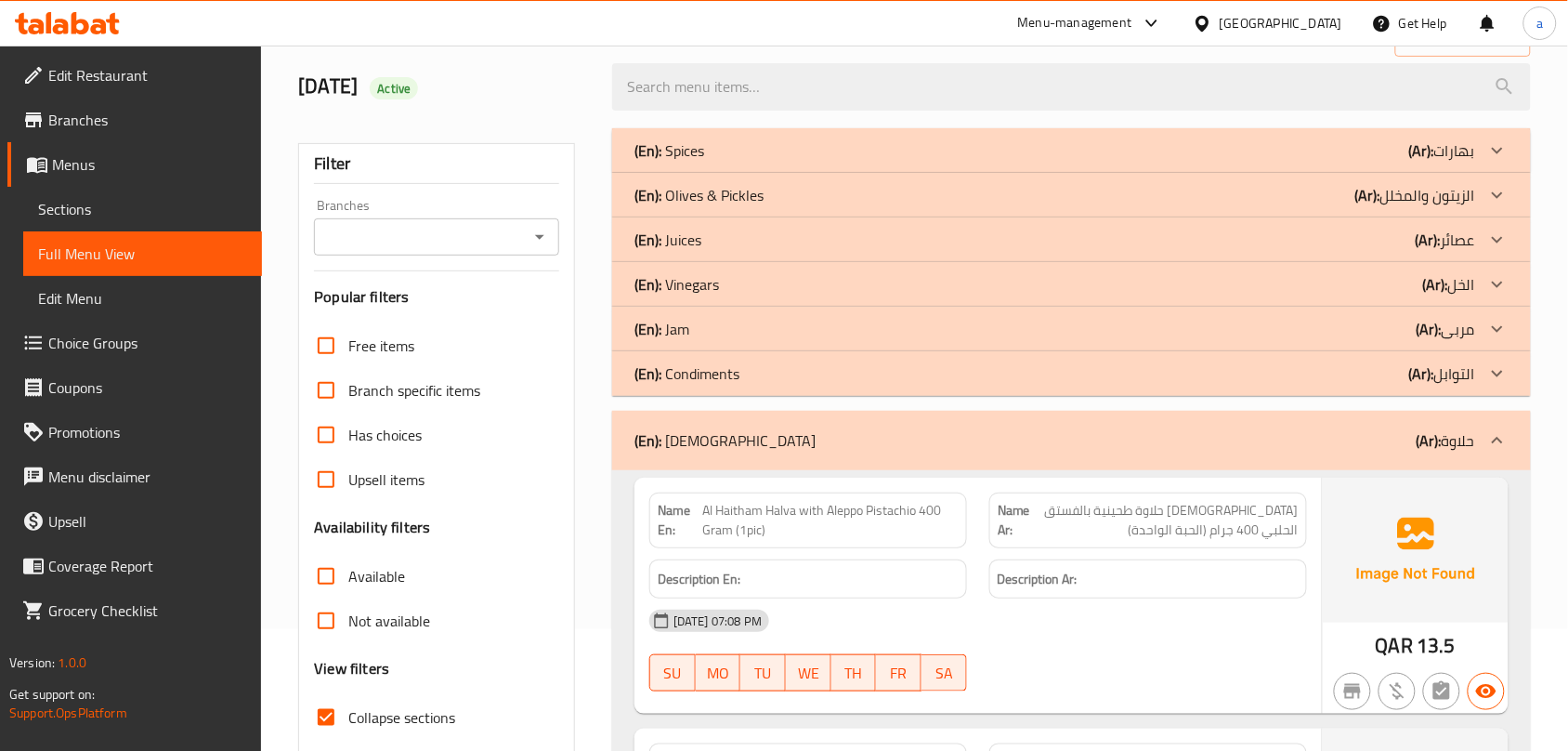
click at [758, 162] on div "(En): Jam (Ar): مربى" at bounding box center [1054, 150] width 841 height 22
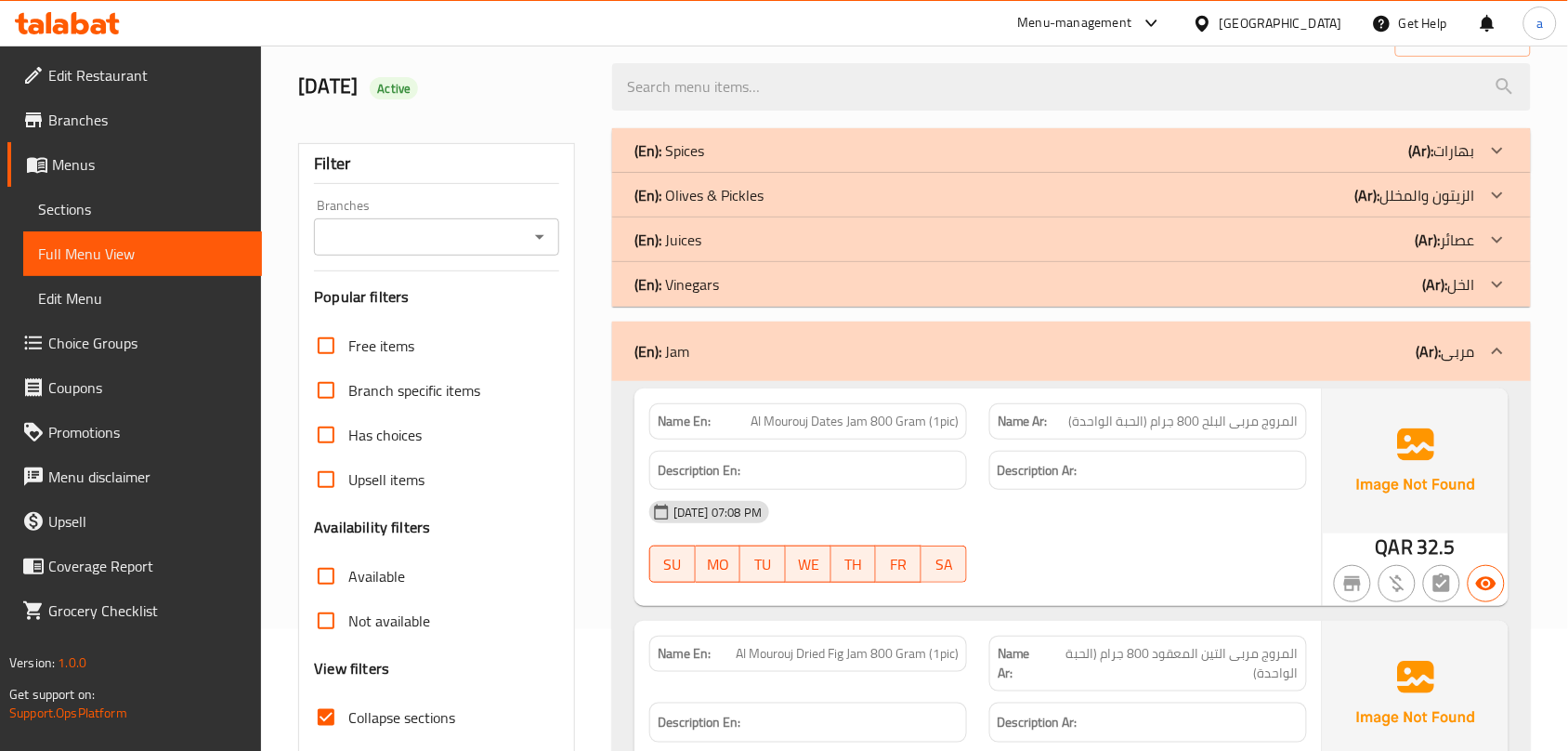
click at [763, 162] on div "(En): Juices (Ar): عصائر" at bounding box center [1054, 150] width 841 height 22
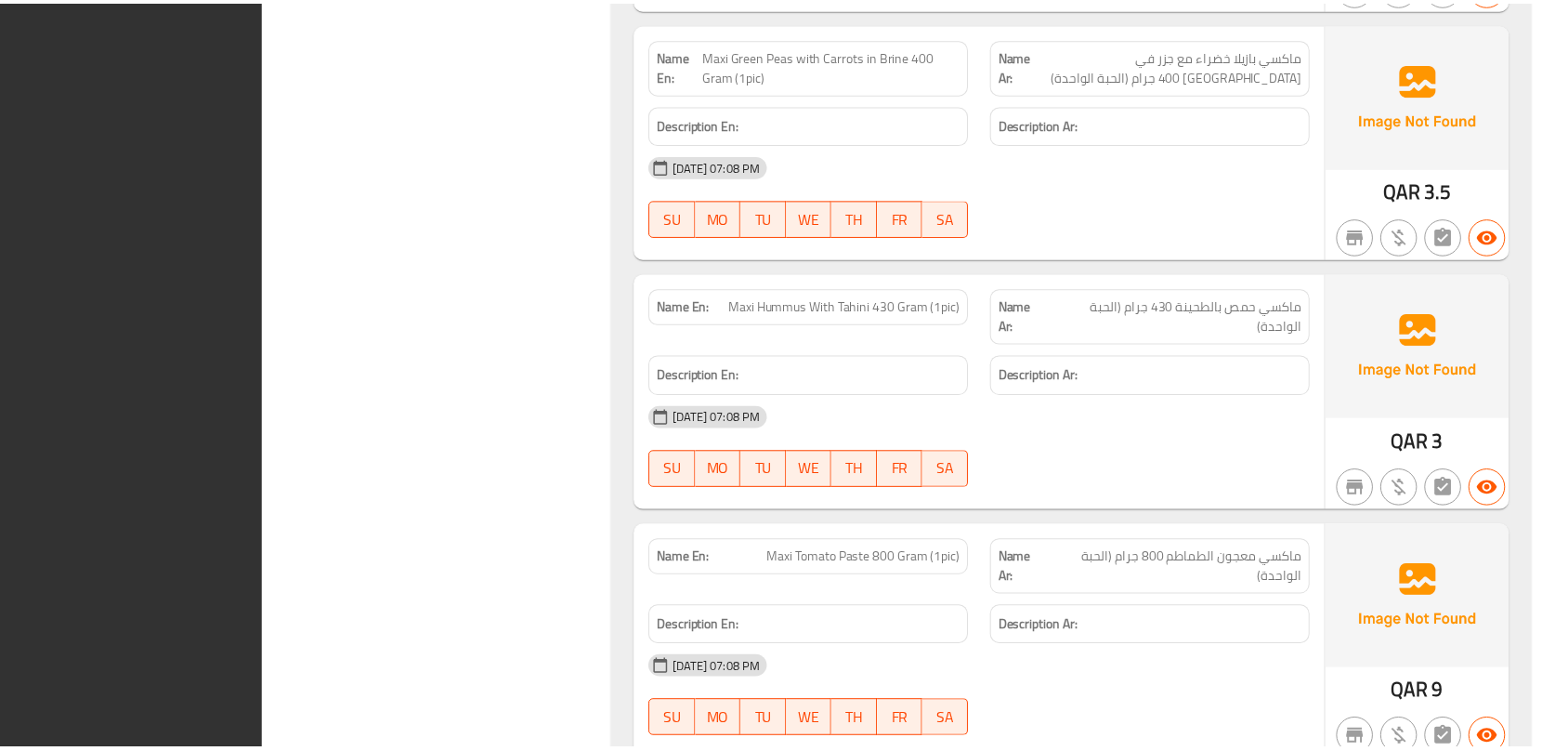
scroll to position [13127, 0]
